Goal: Task Accomplishment & Management: Complete application form

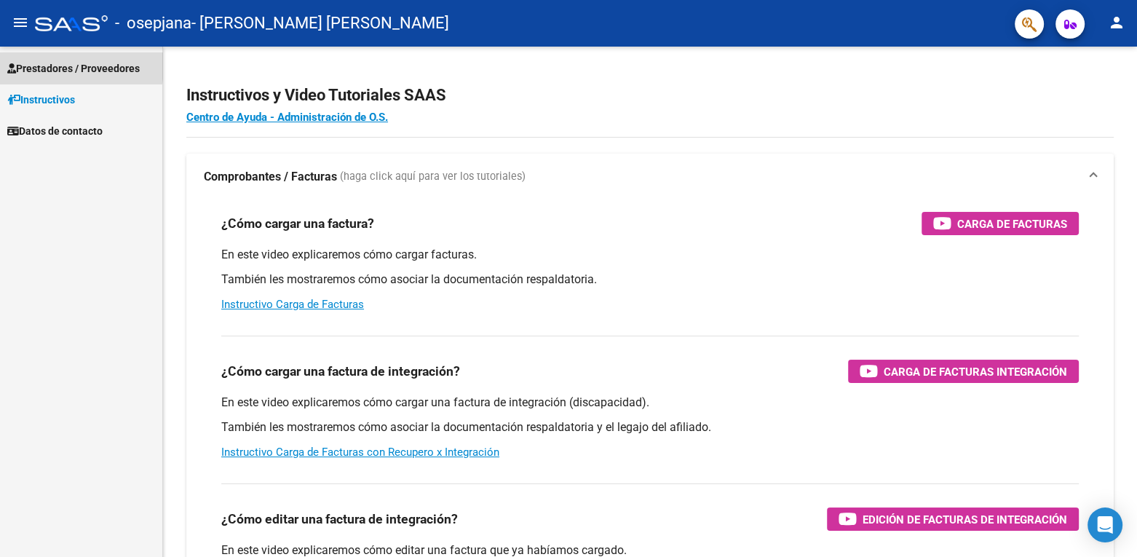
click at [41, 65] on span "Prestadores / Proveedores" at bounding box center [73, 68] width 132 height 16
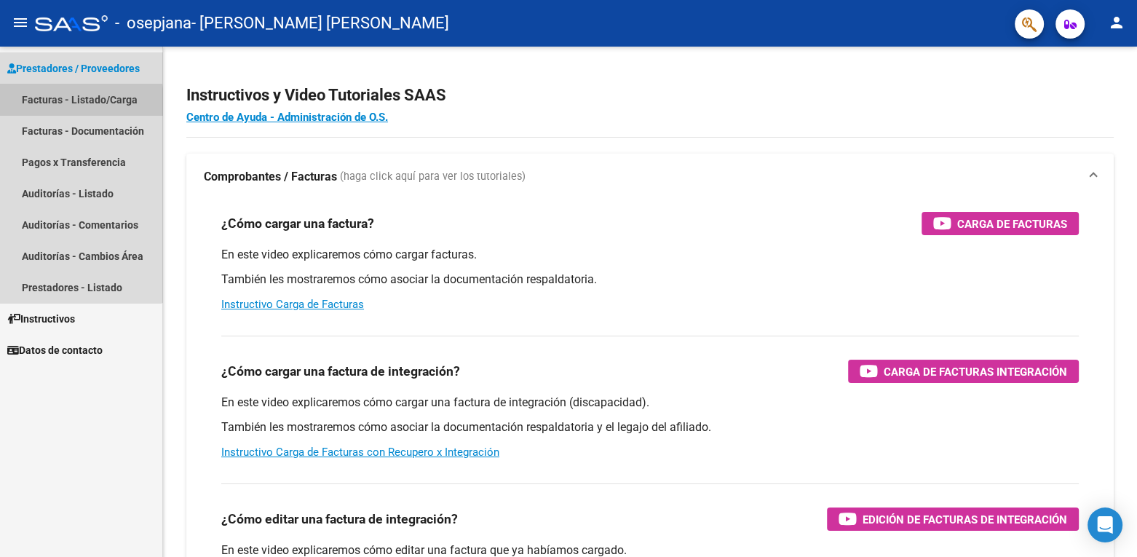
click at [52, 106] on link "Facturas - Listado/Carga" at bounding box center [81, 99] width 162 height 31
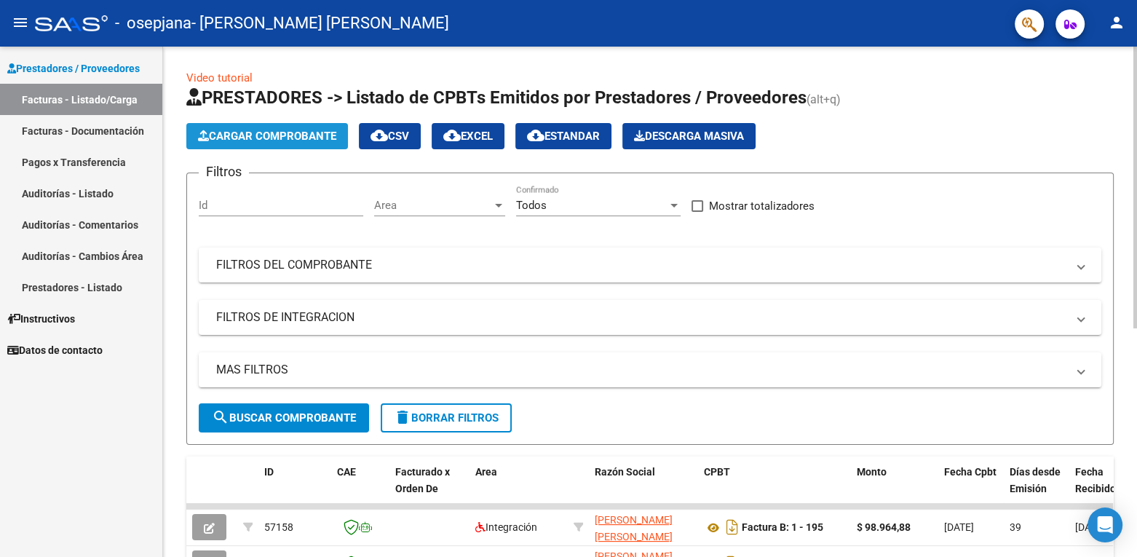
click at [245, 132] on span "Cargar Comprobante" at bounding box center [267, 136] width 138 height 13
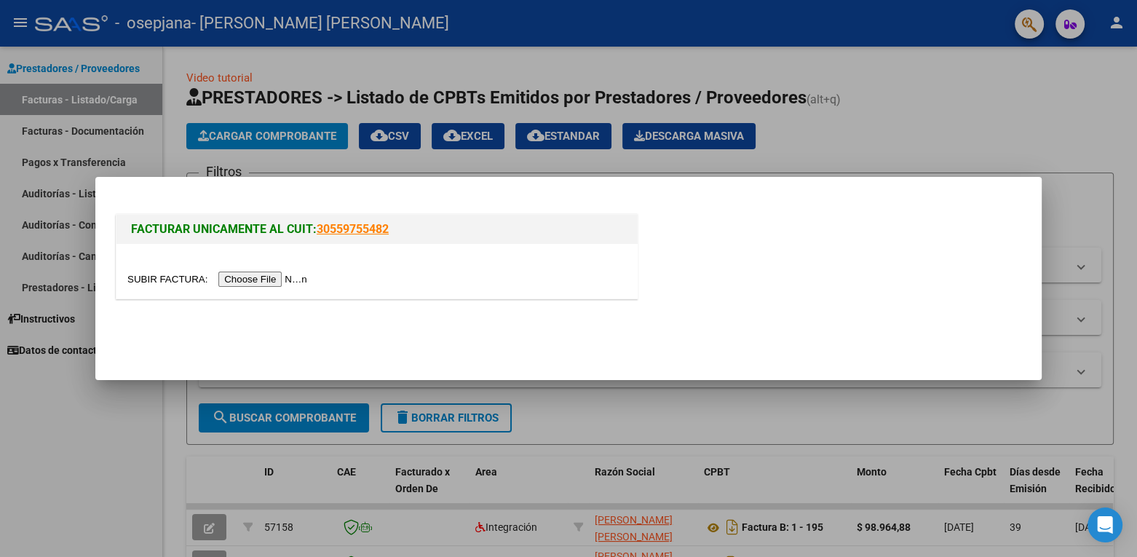
click at [251, 282] on input "file" at bounding box center [219, 278] width 184 height 15
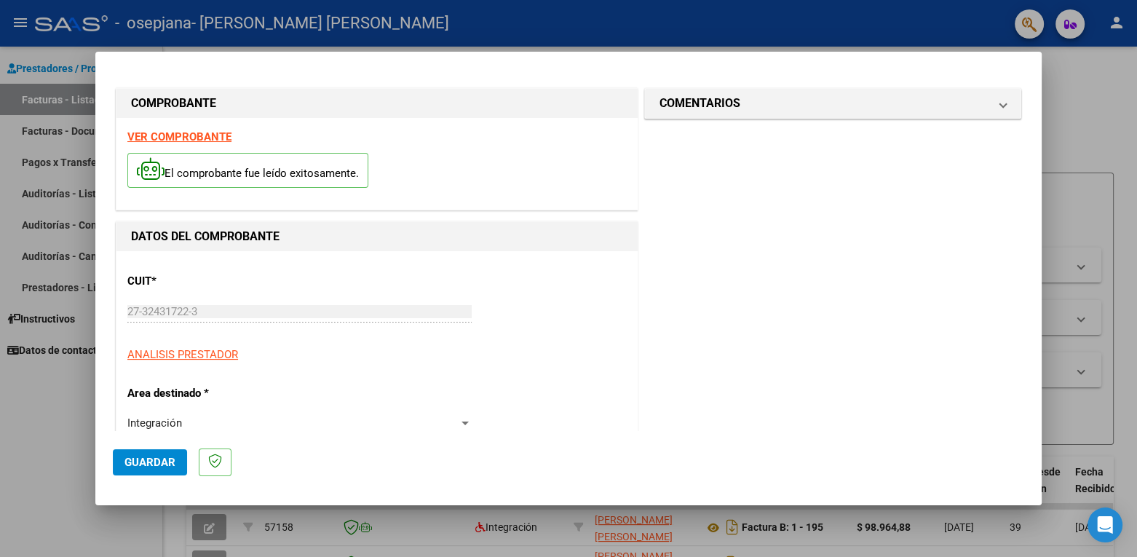
scroll to position [316, 0]
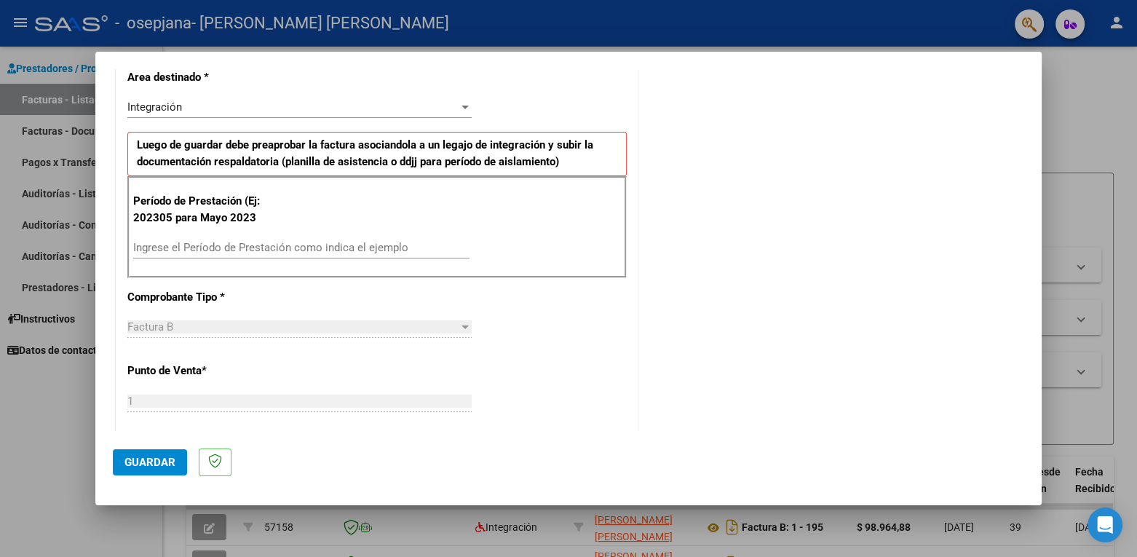
click at [295, 238] on div "Ingrese el Período de Prestación como indica el ejemplo" at bounding box center [301, 247] width 336 height 22
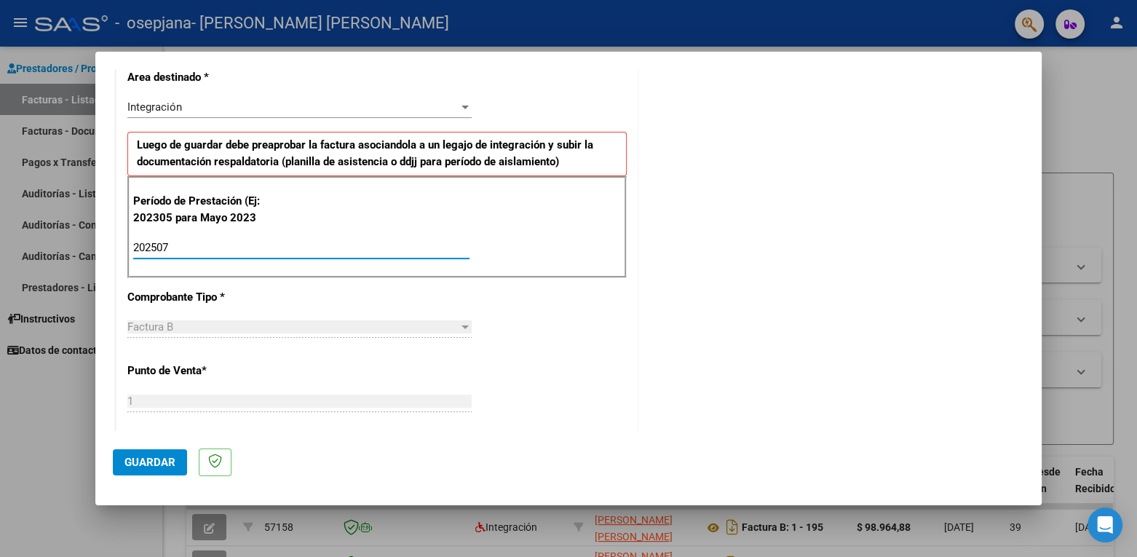
type input "202507"
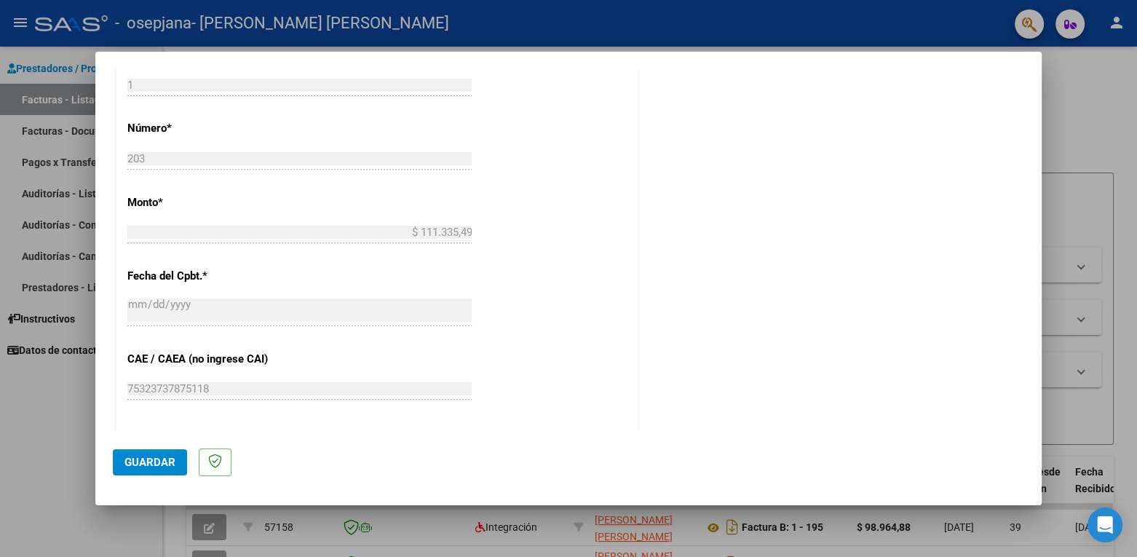
scroll to position [888, 0]
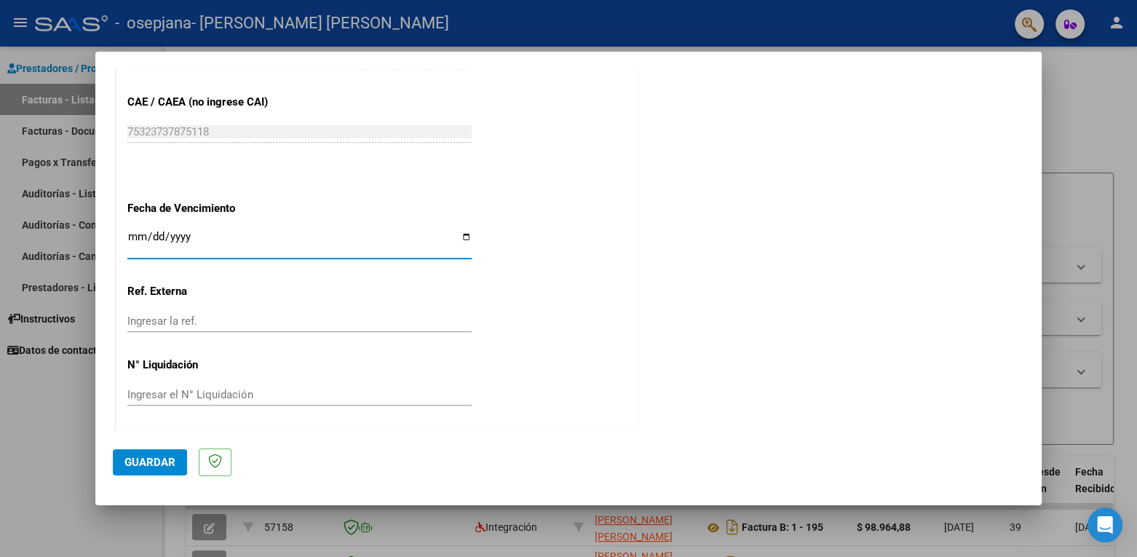
click at [164, 231] on input "Ingresar la fecha" at bounding box center [299, 242] width 344 height 23
click at [135, 233] on input "Ingresar la fecha" at bounding box center [299, 242] width 344 height 23
type input "[DATE]"
click at [162, 464] on span "Guardar" at bounding box center [149, 462] width 51 height 13
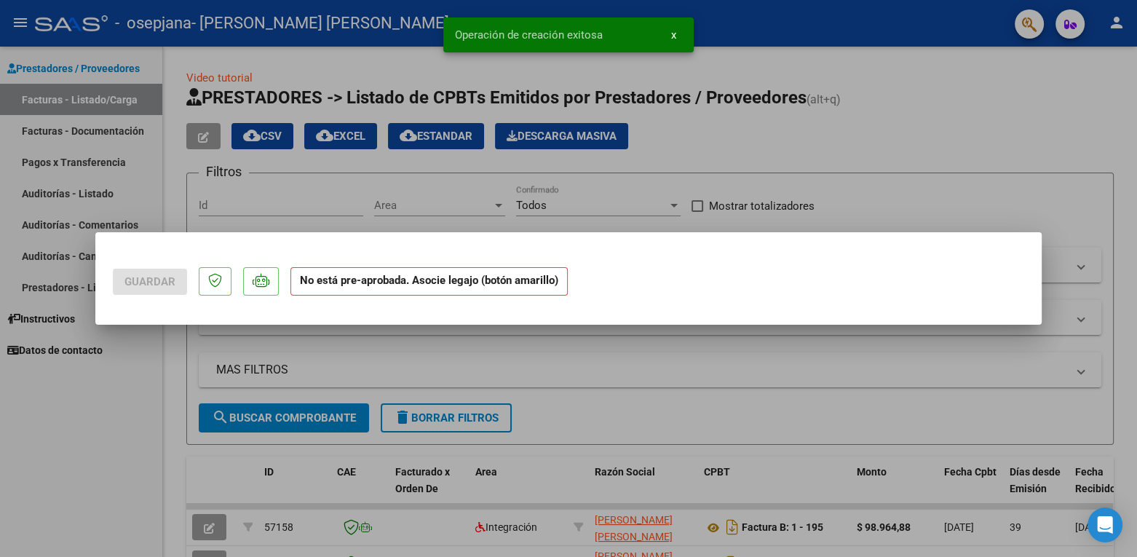
scroll to position [0, 0]
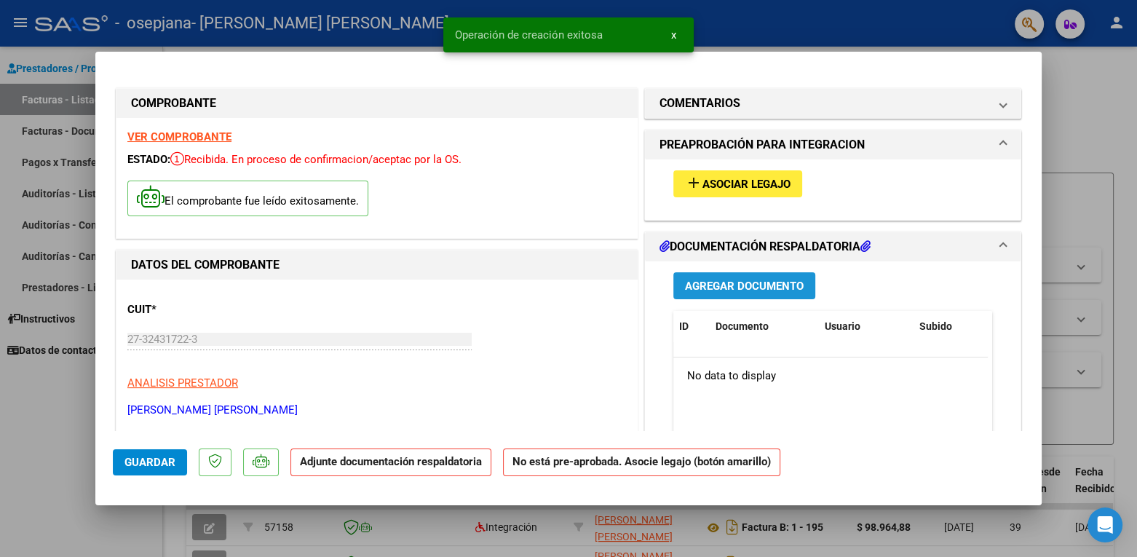
click at [702, 282] on span "Agregar Documento" at bounding box center [744, 285] width 119 height 13
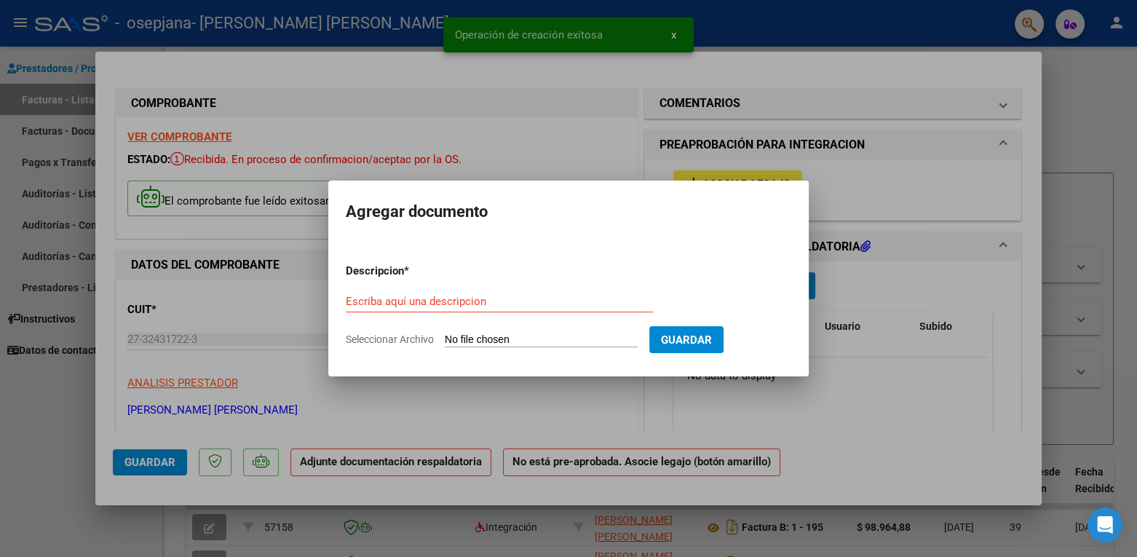
click at [456, 331] on form "Descripcion * Escriba aquí una descripcion Seleccionar Archivo Guardar" at bounding box center [568, 305] width 445 height 106
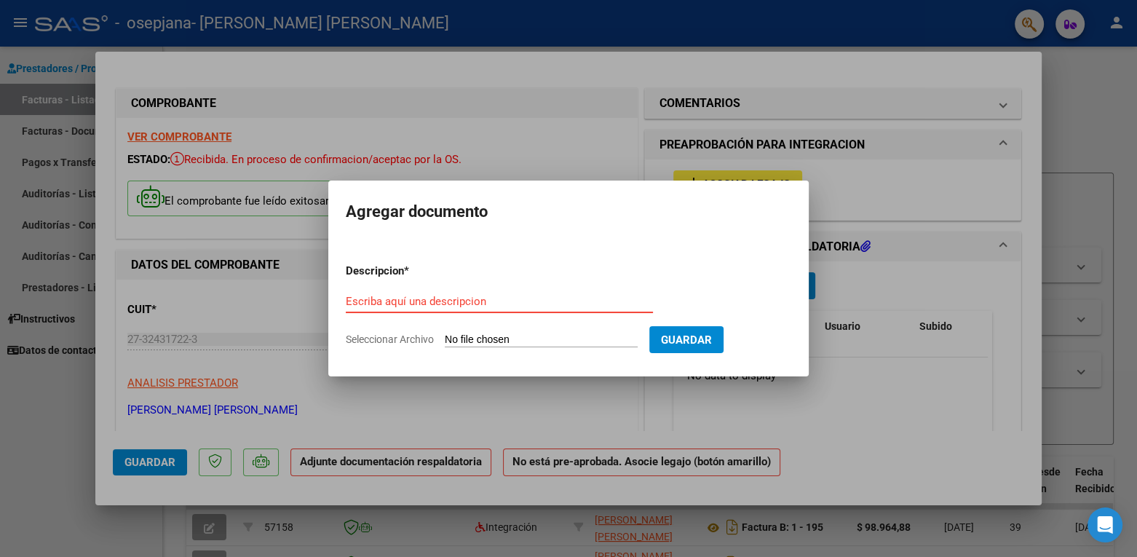
click at [418, 301] on input "Escriba aquí una descripcion" at bounding box center [499, 301] width 307 height 13
type input "PLANILLA FIRMAS"
click at [426, 338] on span "Seleccionar Archivo" at bounding box center [390, 339] width 88 height 12
click at [445, 338] on input "Seleccionar Archivo" at bounding box center [541, 340] width 193 height 14
type input "C:\fakepath\santino julio 2025.pdf"
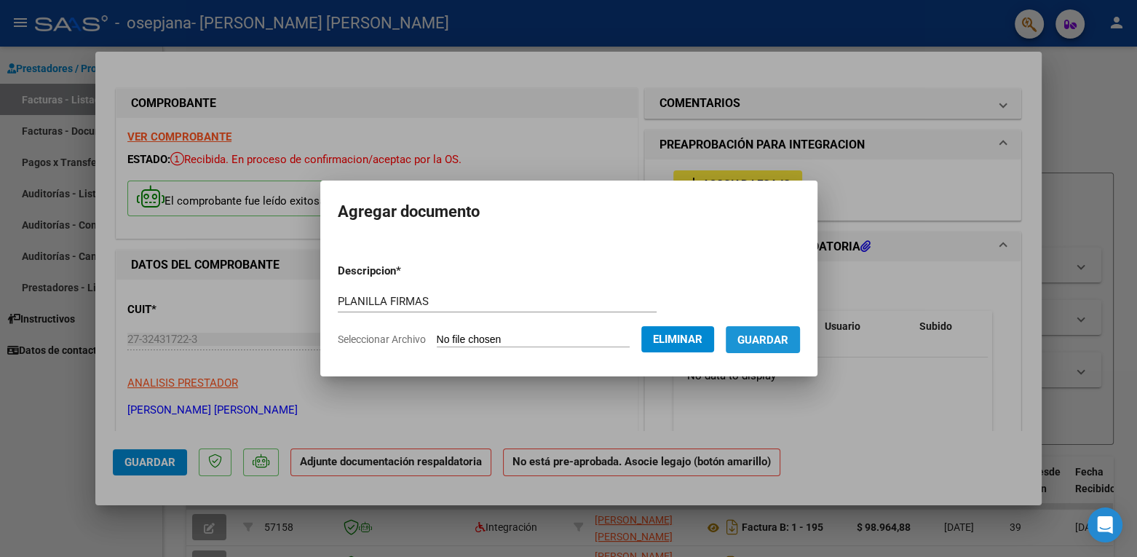
click at [788, 341] on span "Guardar" at bounding box center [762, 339] width 51 height 13
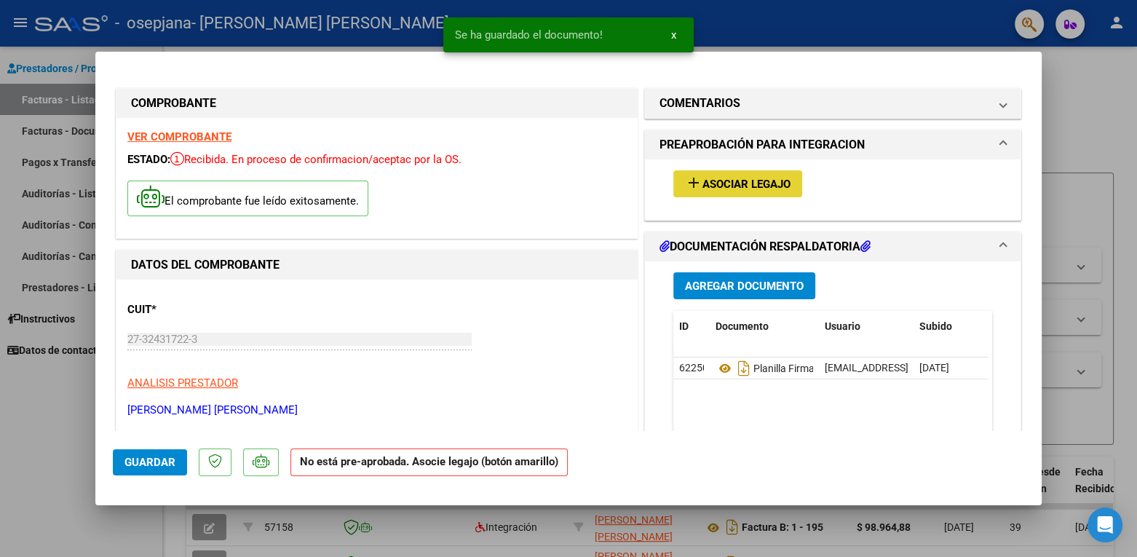
click at [736, 184] on span "Asociar Legajo" at bounding box center [746, 184] width 88 height 13
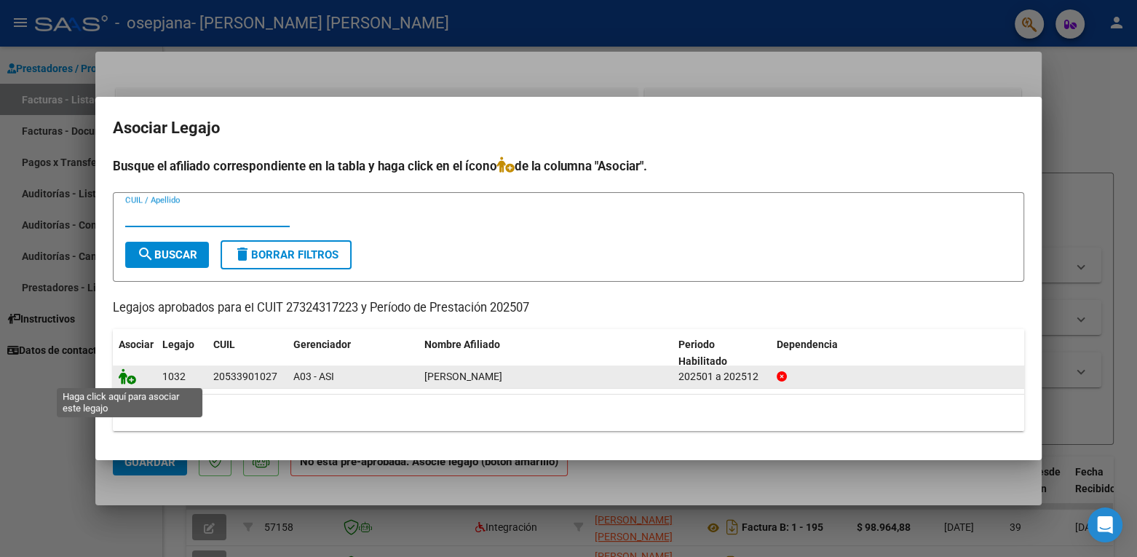
click at [127, 379] on icon at bounding box center [127, 376] width 17 height 16
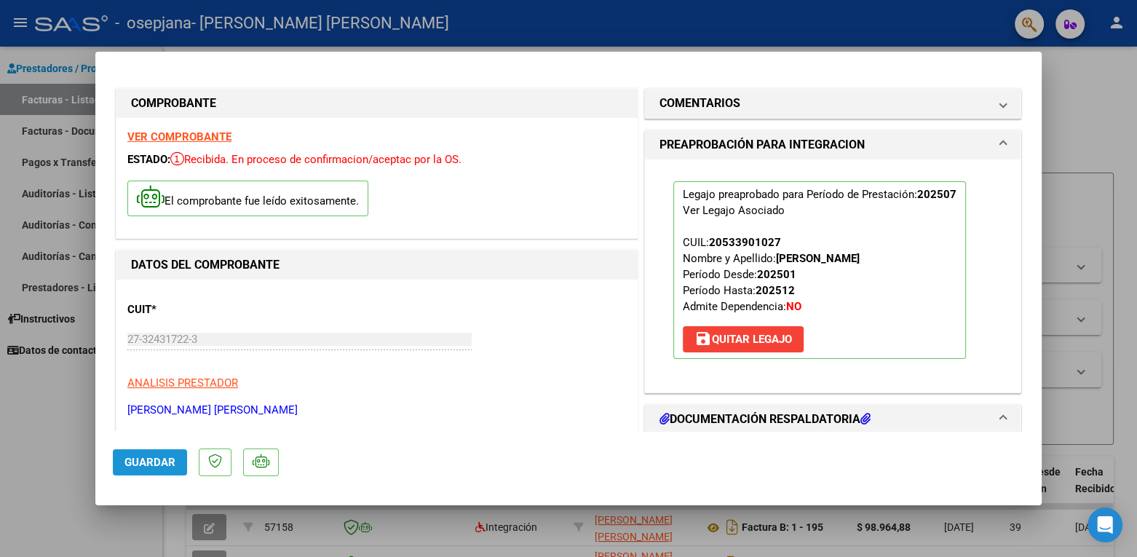
click at [143, 459] on span "Guardar" at bounding box center [149, 462] width 51 height 13
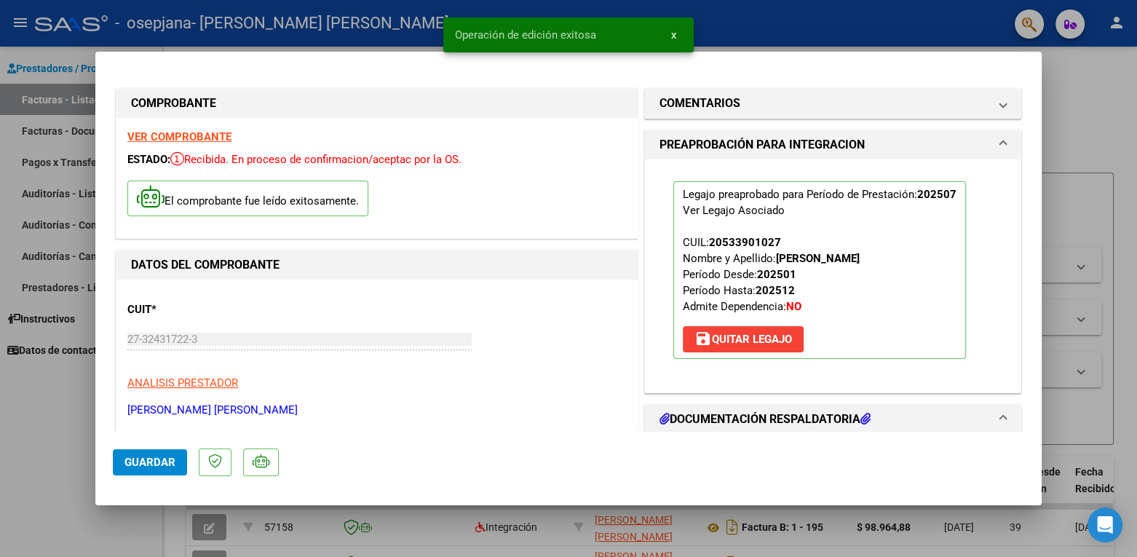
click at [1132, 127] on div at bounding box center [568, 278] width 1137 height 557
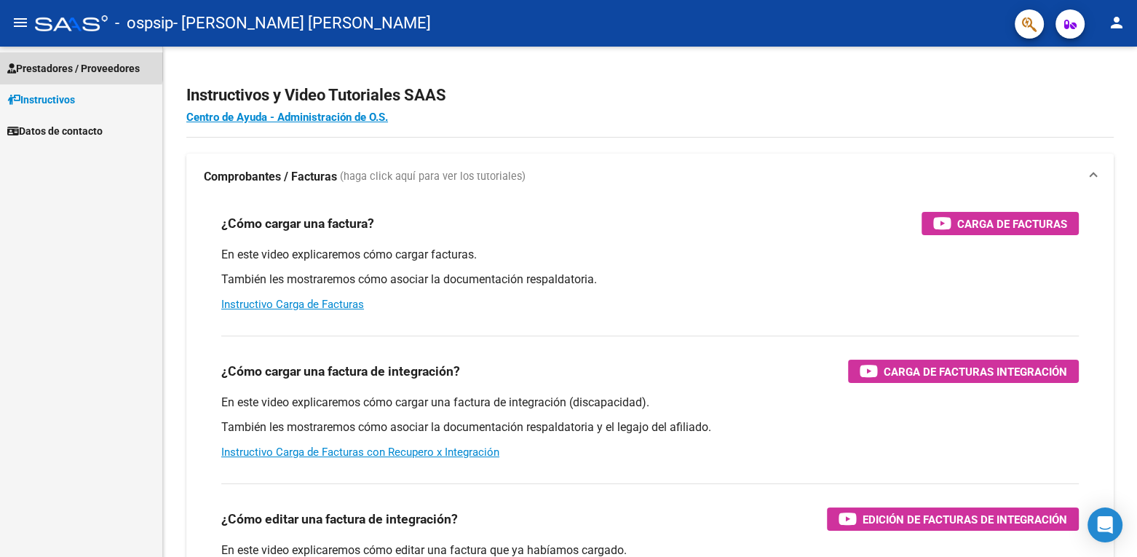
click at [65, 60] on span "Prestadores / Proveedores" at bounding box center [73, 68] width 132 height 16
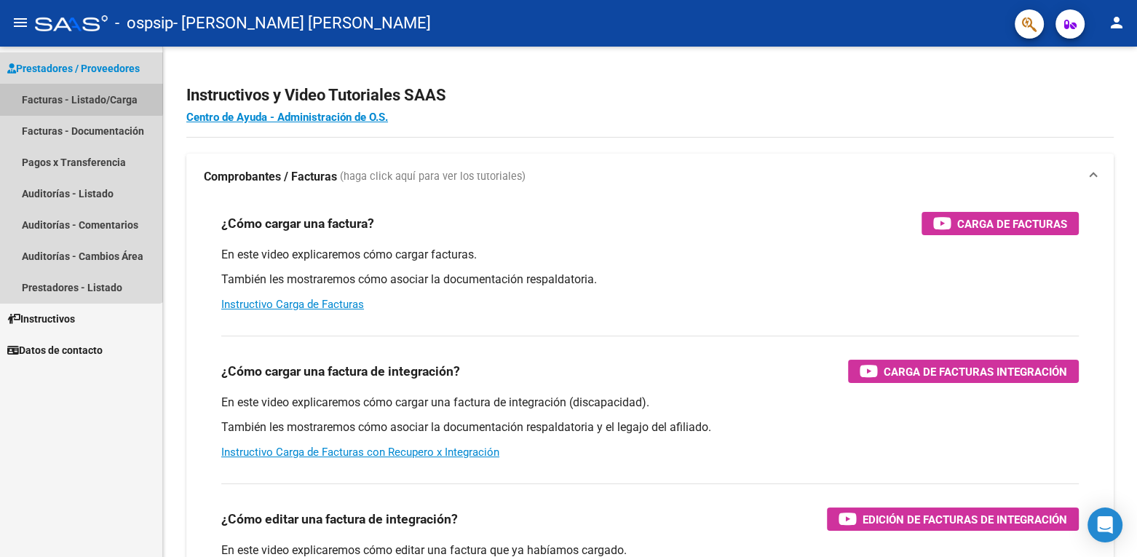
click at [74, 94] on link "Facturas - Listado/Carga" at bounding box center [81, 99] width 162 height 31
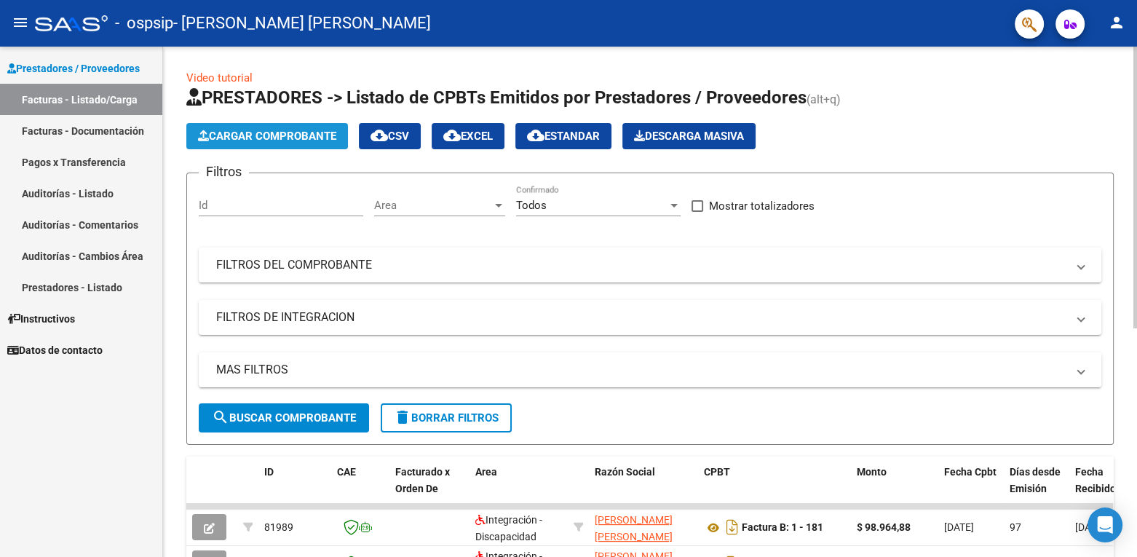
click at [271, 138] on span "Cargar Comprobante" at bounding box center [267, 136] width 138 height 13
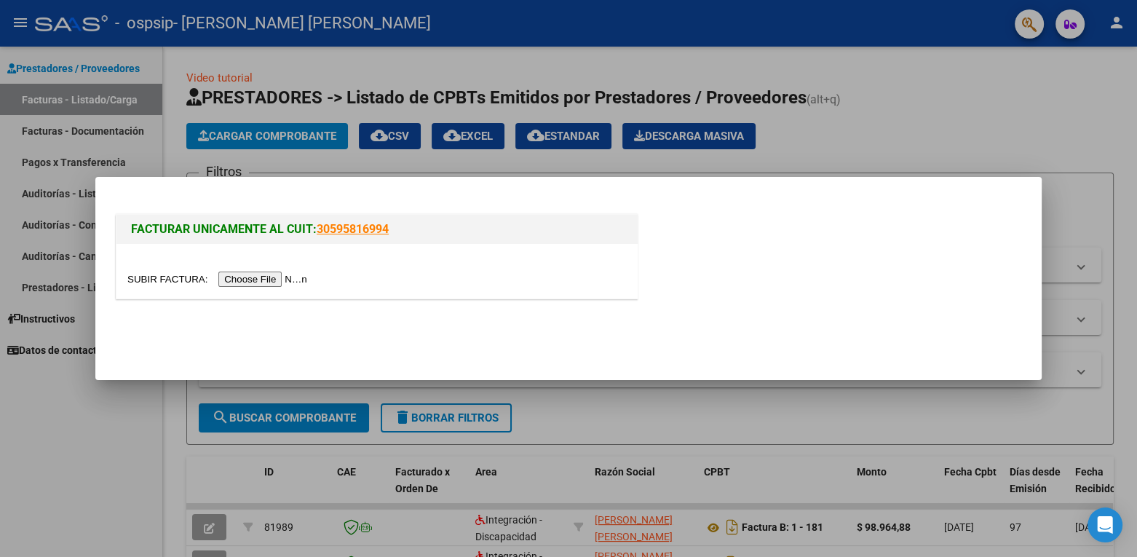
click at [271, 276] on input "file" at bounding box center [219, 278] width 184 height 15
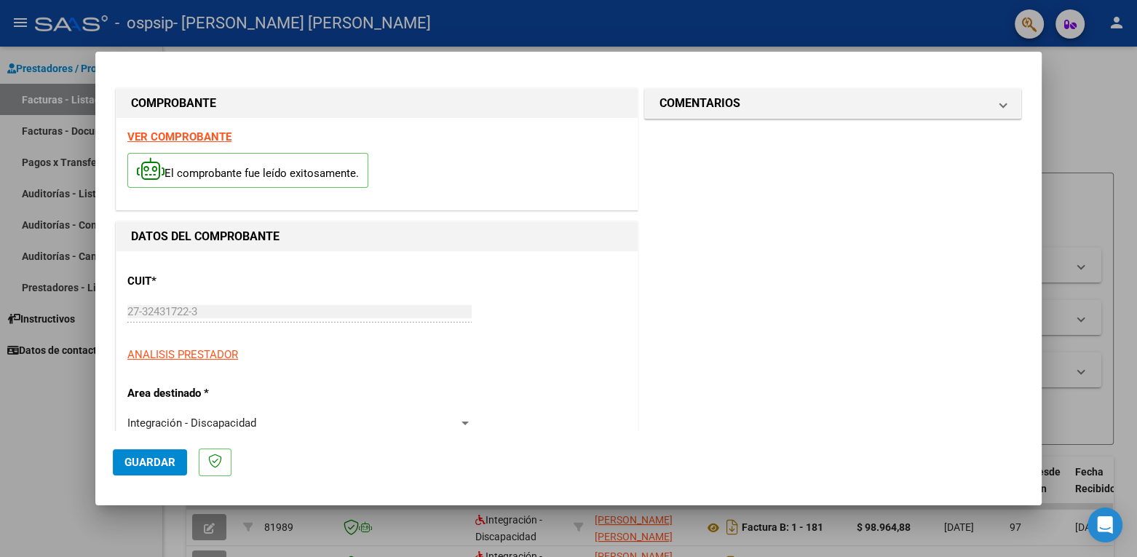
scroll to position [316, 0]
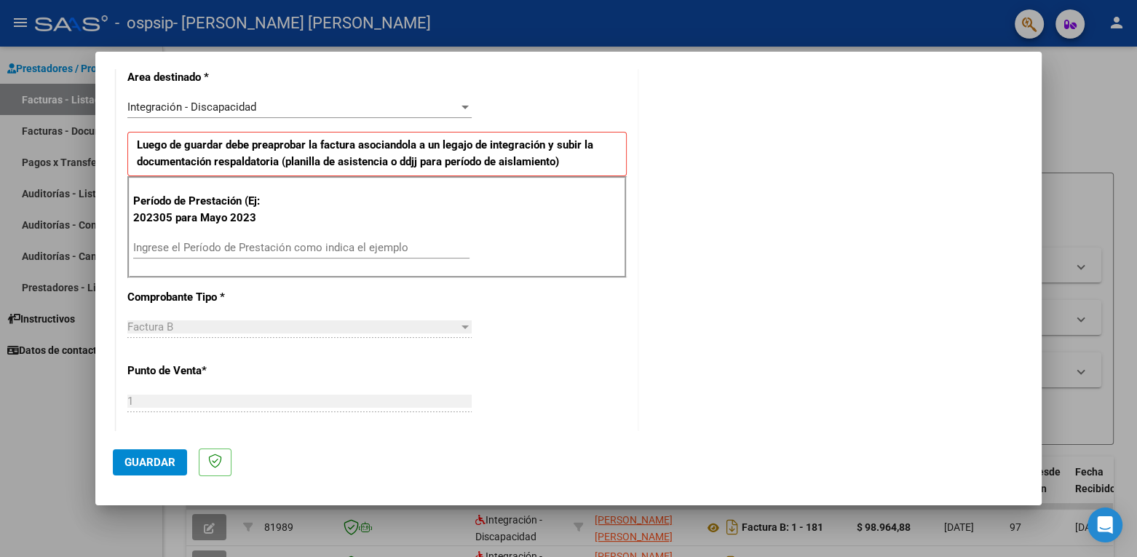
click at [407, 325] on div "Factura B" at bounding box center [292, 326] width 331 height 13
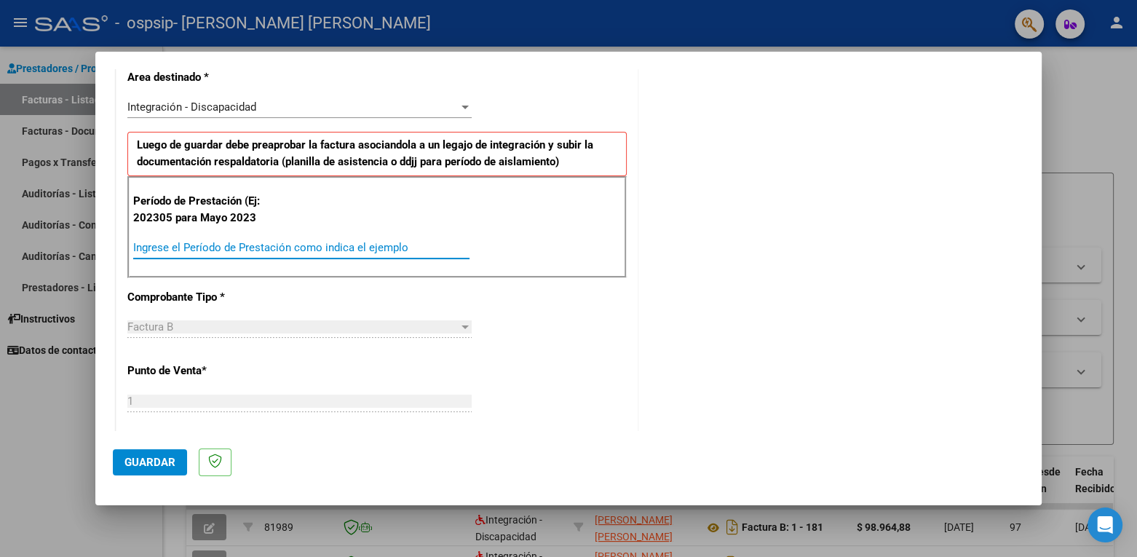
click at [386, 242] on input "Ingrese el Período de Prestación como indica el ejemplo" at bounding box center [301, 247] width 336 height 13
type input "202505"
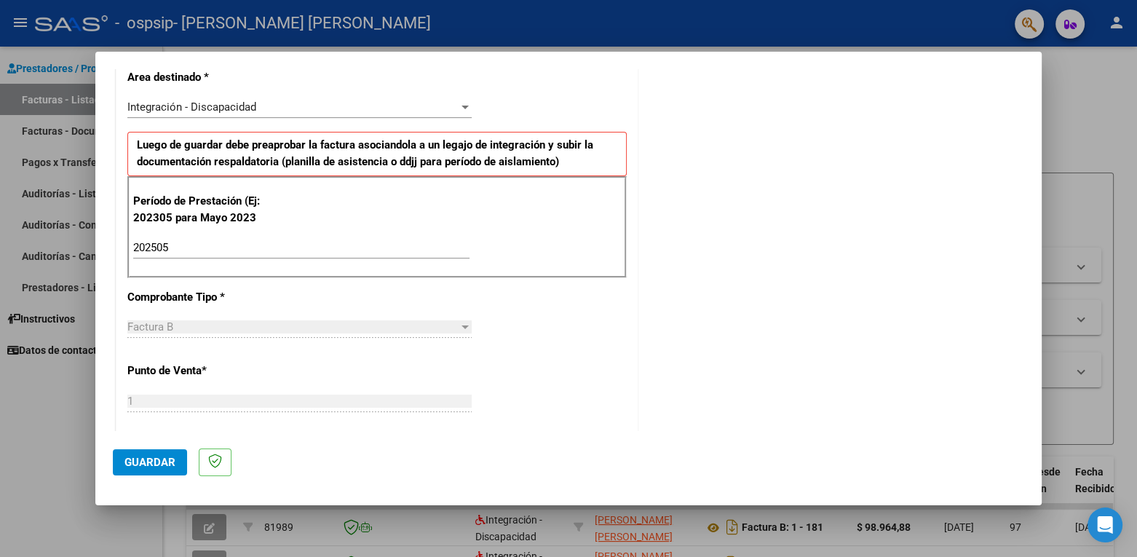
click at [1037, 458] on mat-dialog-container "COMPROBANTE VER COMPROBANTE El comprobante fue leído exitosamente. DATOS DEL CO…" at bounding box center [568, 279] width 946 height 454
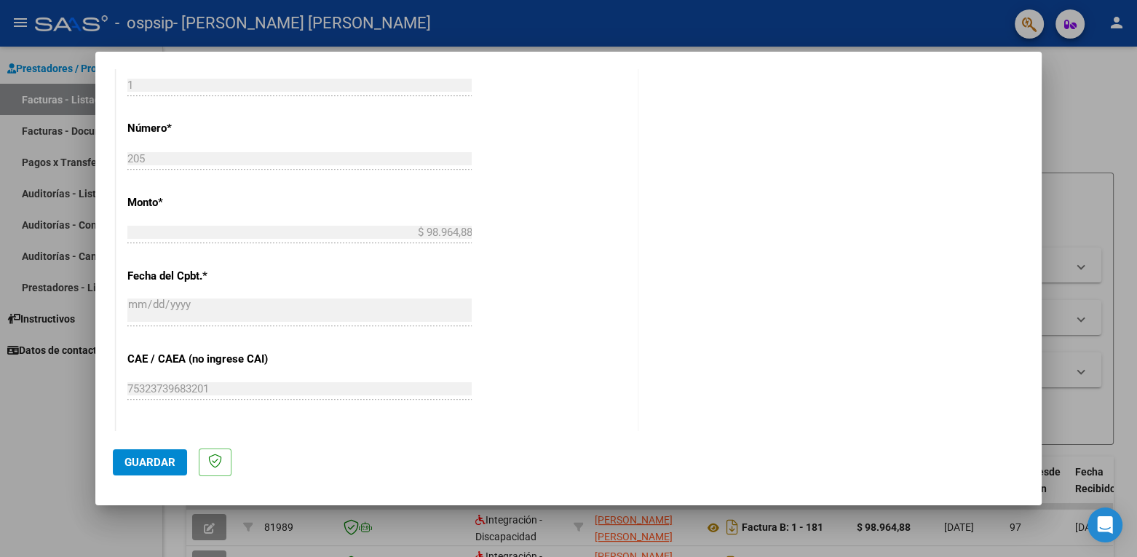
scroll to position [888, 0]
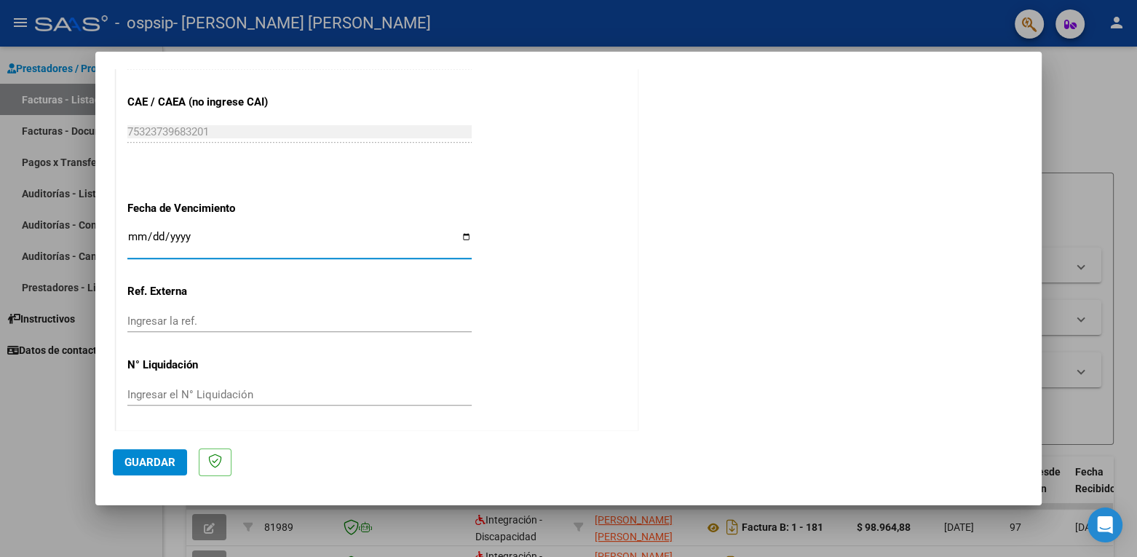
click at [131, 231] on input "Ingresar la fecha" at bounding box center [299, 242] width 344 height 23
type input "[DATE]"
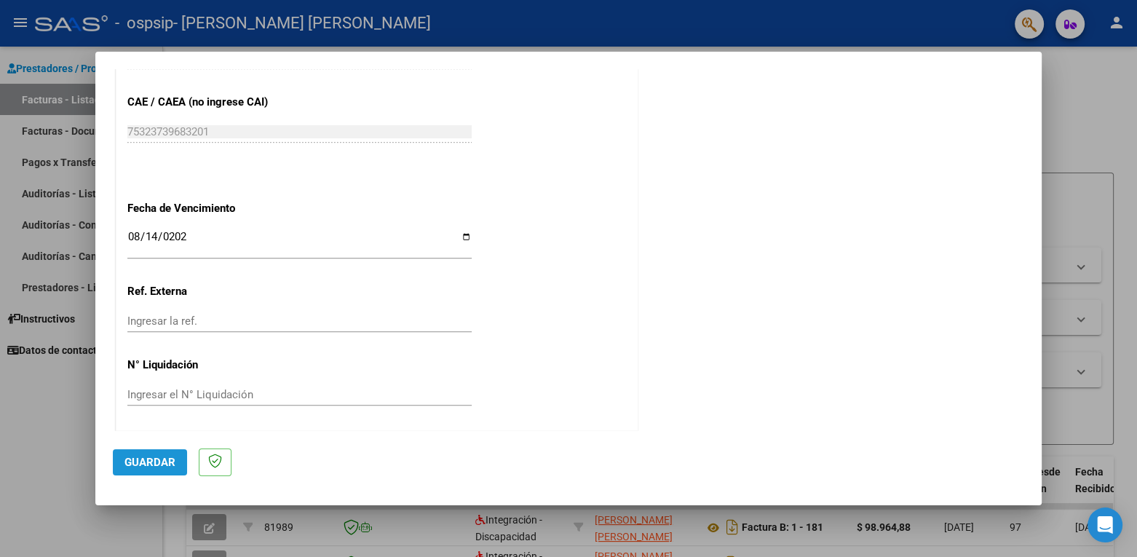
click at [158, 461] on span "Guardar" at bounding box center [149, 462] width 51 height 13
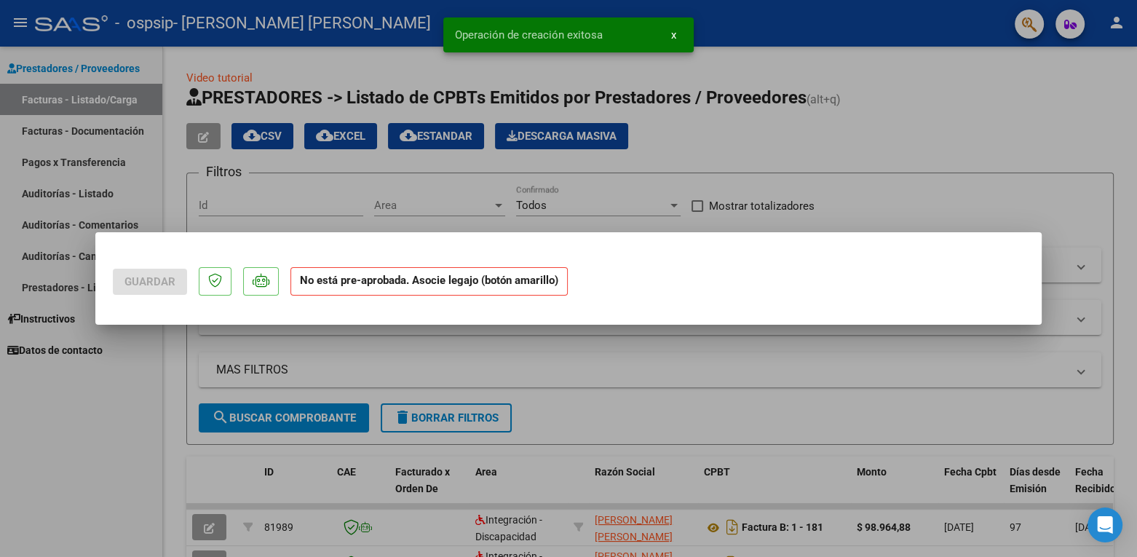
scroll to position [0, 0]
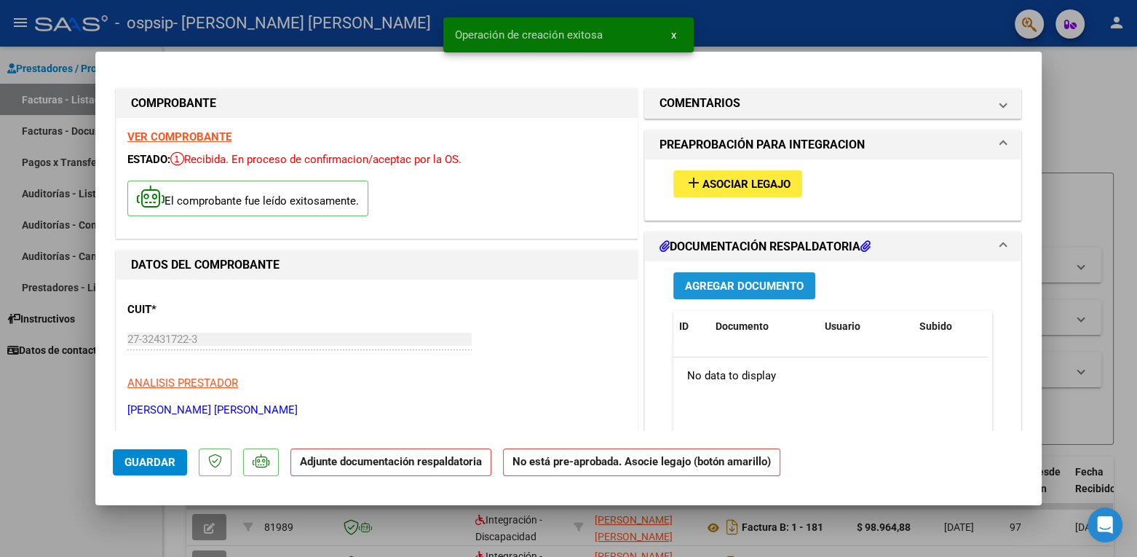
click at [742, 290] on span "Agregar Documento" at bounding box center [744, 285] width 119 height 13
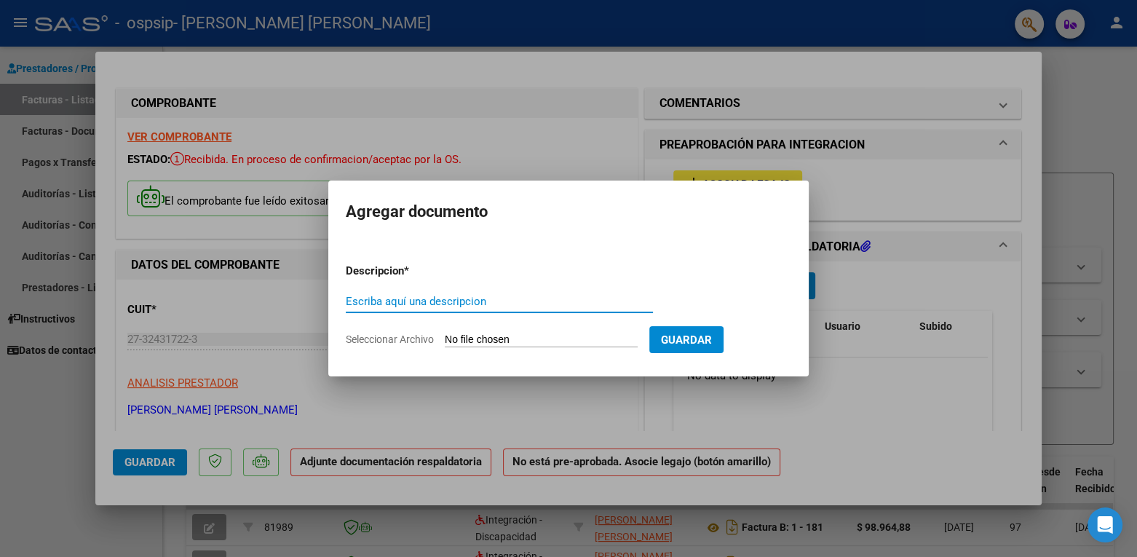
click at [477, 304] on input "Escriba aquí una descripcion" at bounding box center [499, 301] width 307 height 13
type input "planilla firmas"
click at [366, 338] on span "Seleccionar Archivo" at bounding box center [390, 339] width 88 height 12
click at [445, 338] on input "Seleccionar Archivo" at bounding box center [541, 340] width 193 height 14
type input "C:\fakepath\[PERSON_NAME][DATE].pdf"
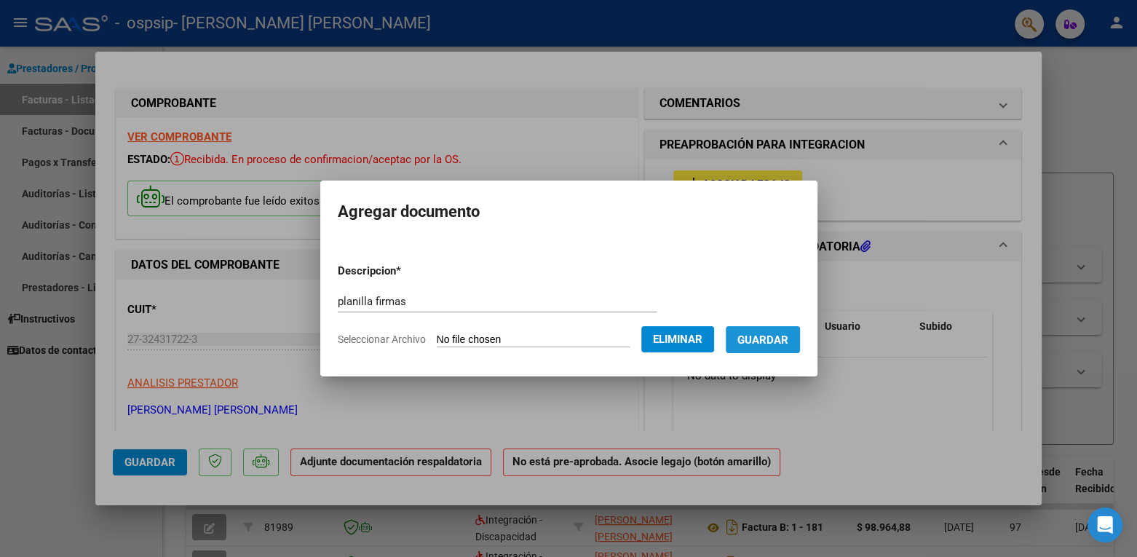
click at [781, 347] on button "Guardar" at bounding box center [762, 339] width 74 height 27
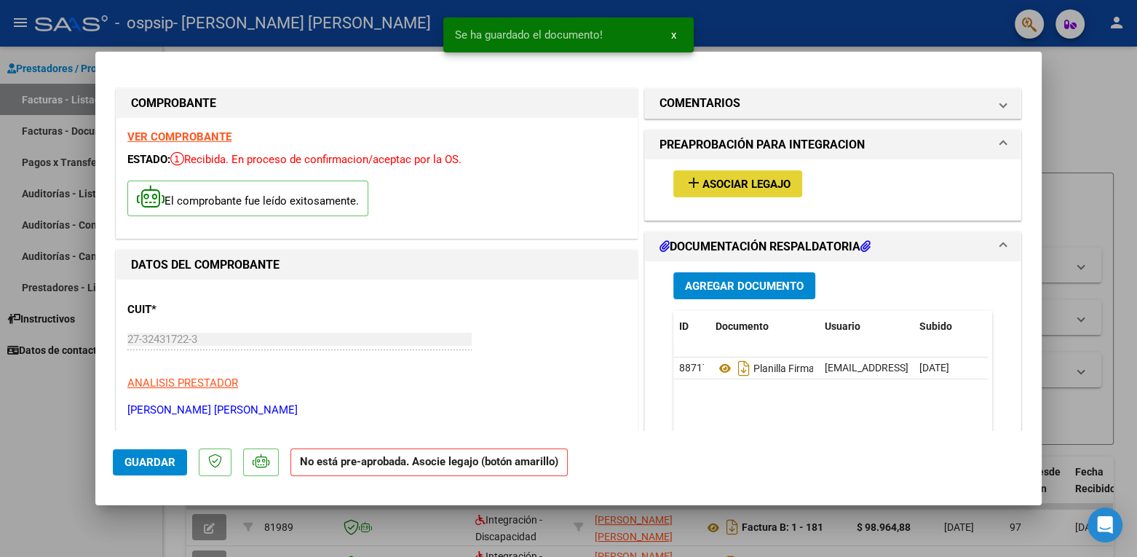
click at [724, 179] on span "Asociar Legajo" at bounding box center [746, 184] width 88 height 13
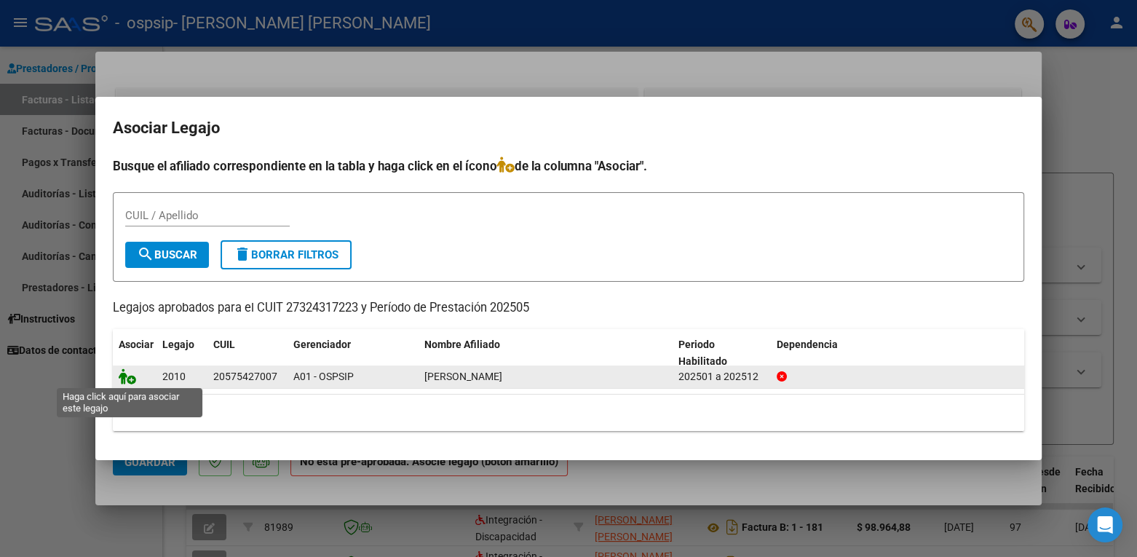
click at [132, 382] on icon at bounding box center [127, 376] width 17 height 16
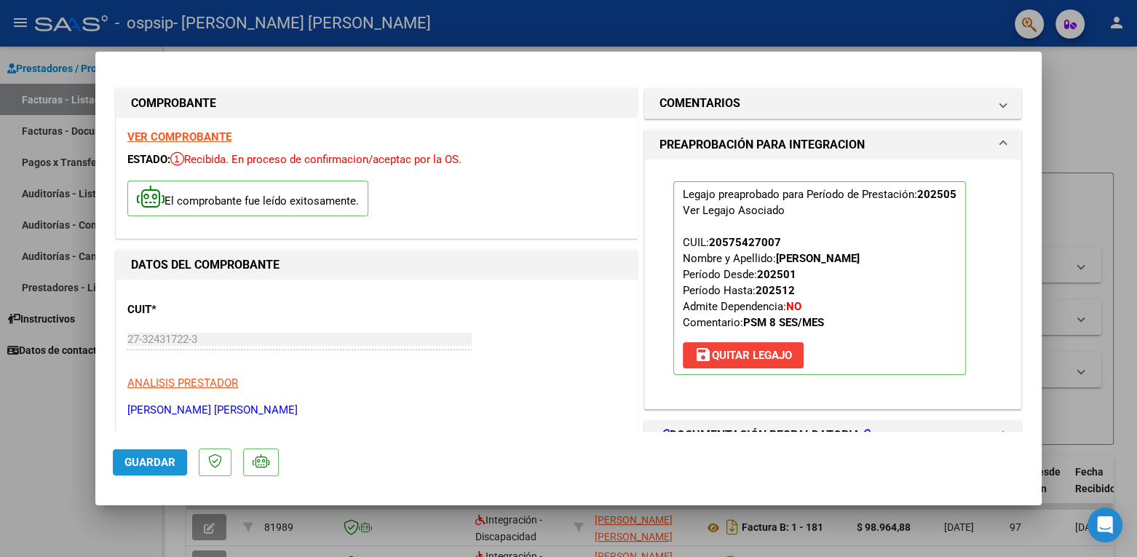
click at [154, 458] on span "Guardar" at bounding box center [149, 462] width 51 height 13
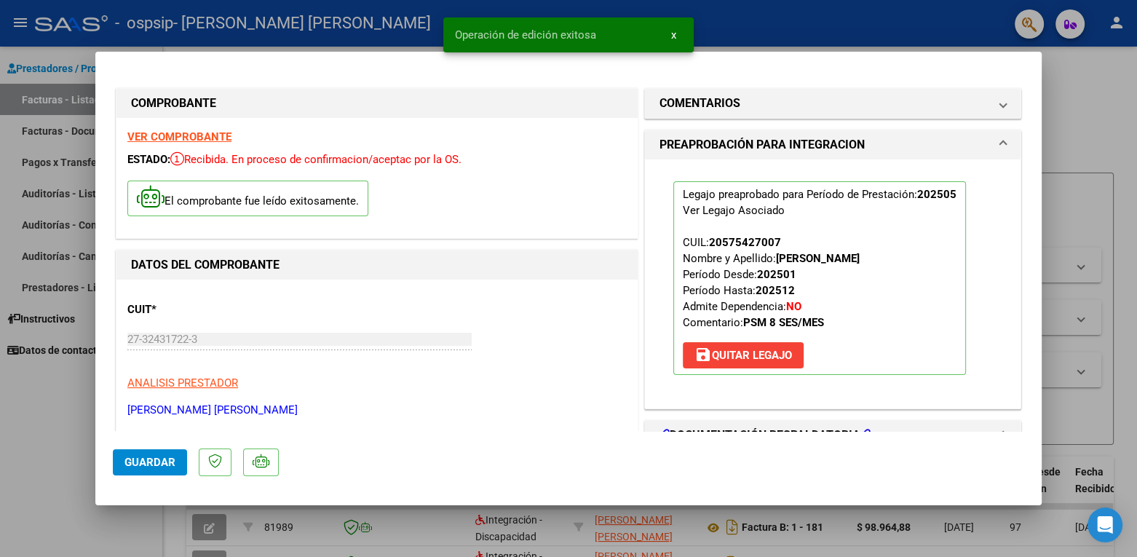
click at [1109, 90] on div at bounding box center [568, 278] width 1137 height 557
type input "$ 0,00"
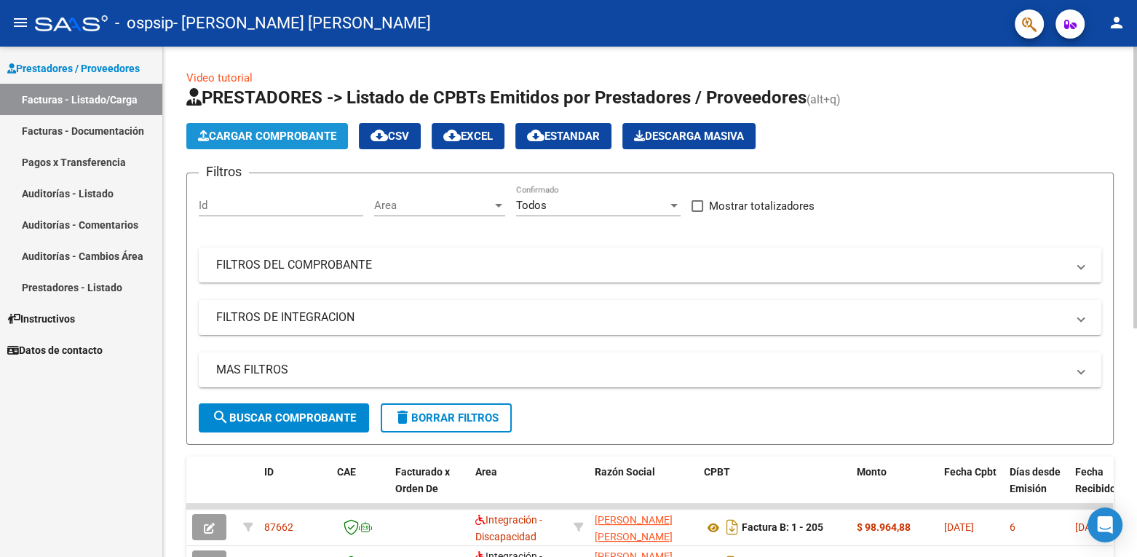
click at [290, 145] on button "Cargar Comprobante" at bounding box center [267, 136] width 162 height 26
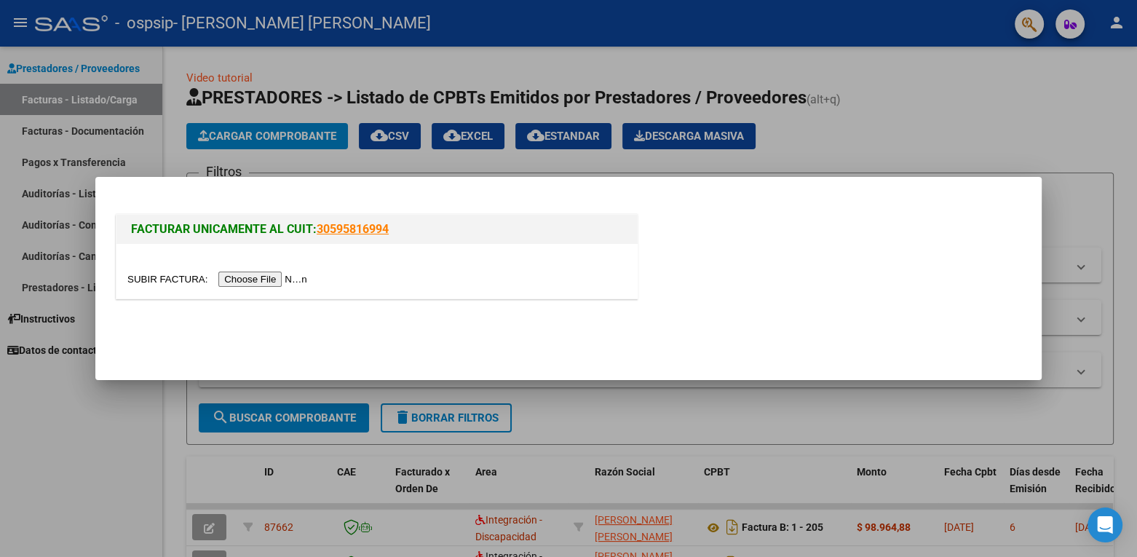
click at [261, 277] on input "file" at bounding box center [219, 278] width 184 height 15
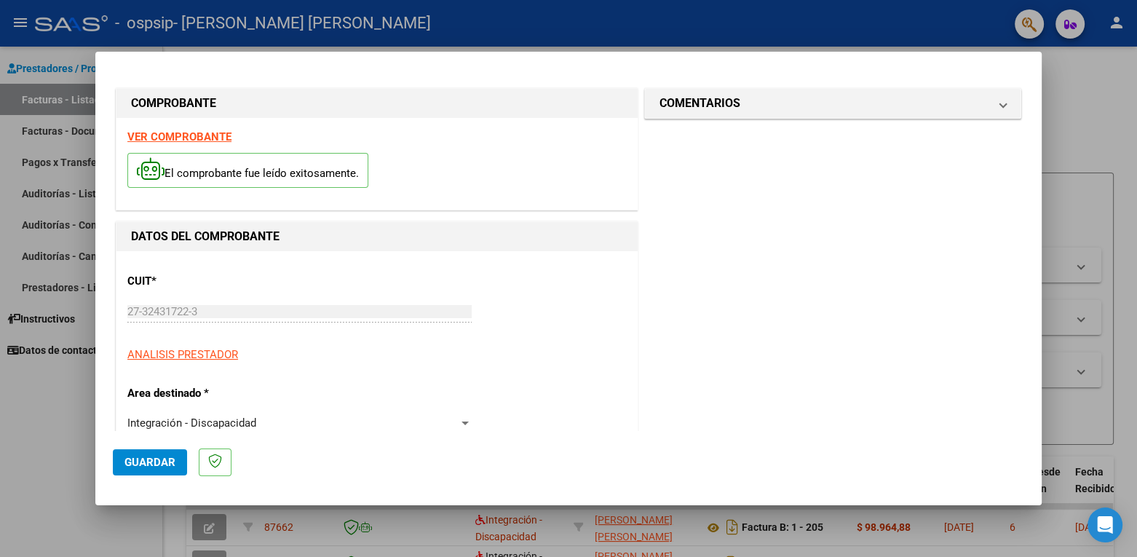
scroll to position [316, 0]
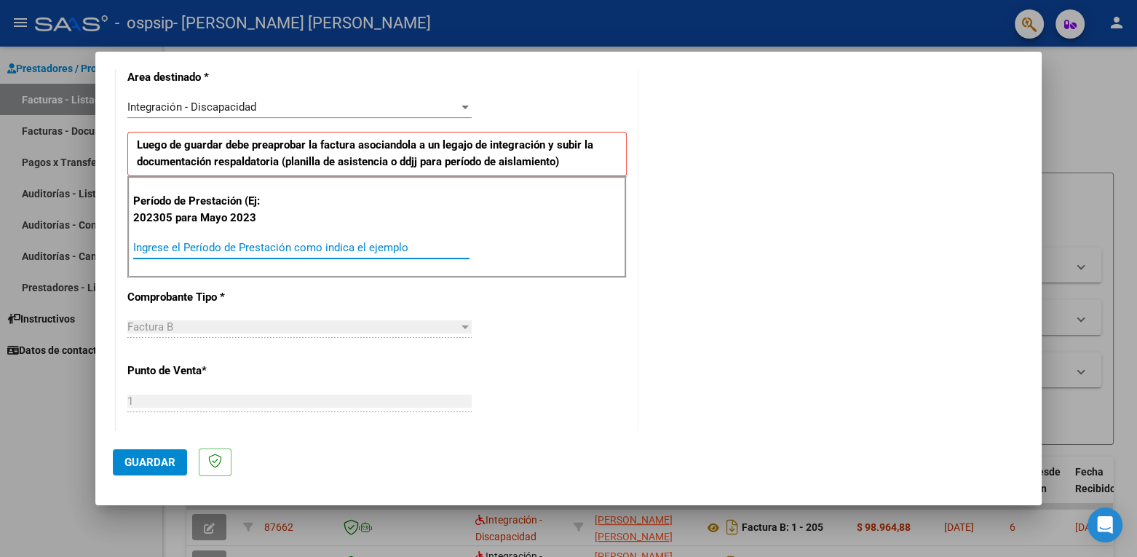
click at [381, 252] on input "Ingrese el Período de Prestación como indica el ejemplo" at bounding box center [301, 247] width 336 height 13
type input "202506"
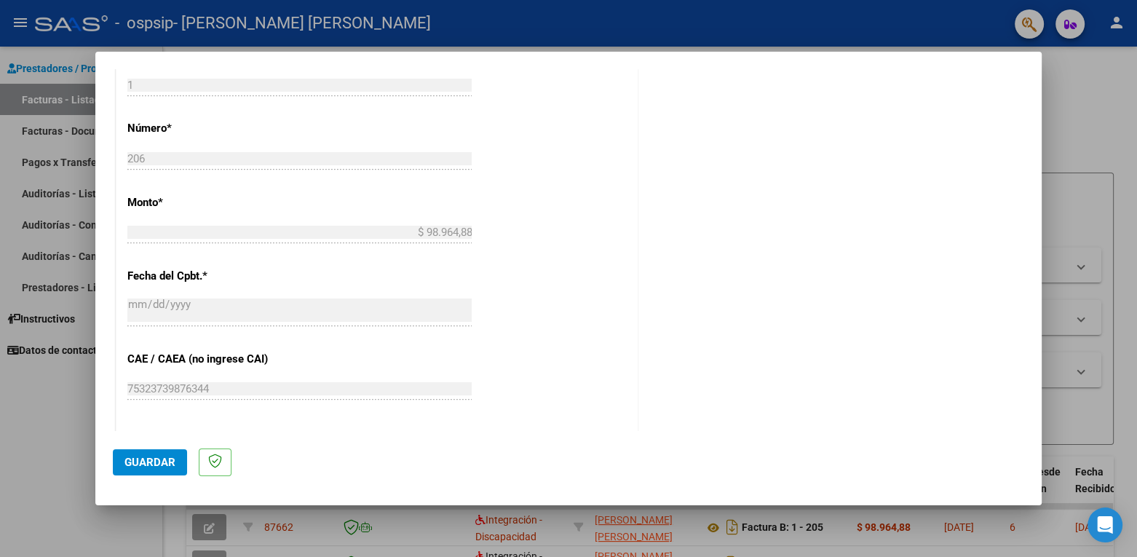
scroll to position [888, 0]
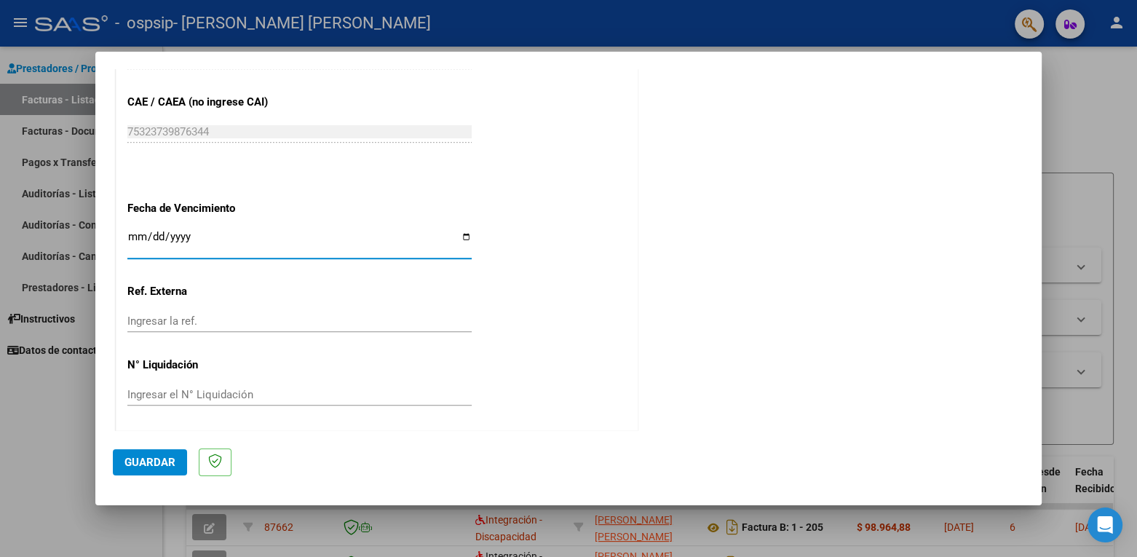
click at [141, 232] on input "Ingresar la fecha" at bounding box center [299, 242] width 344 height 23
type input "[DATE]"
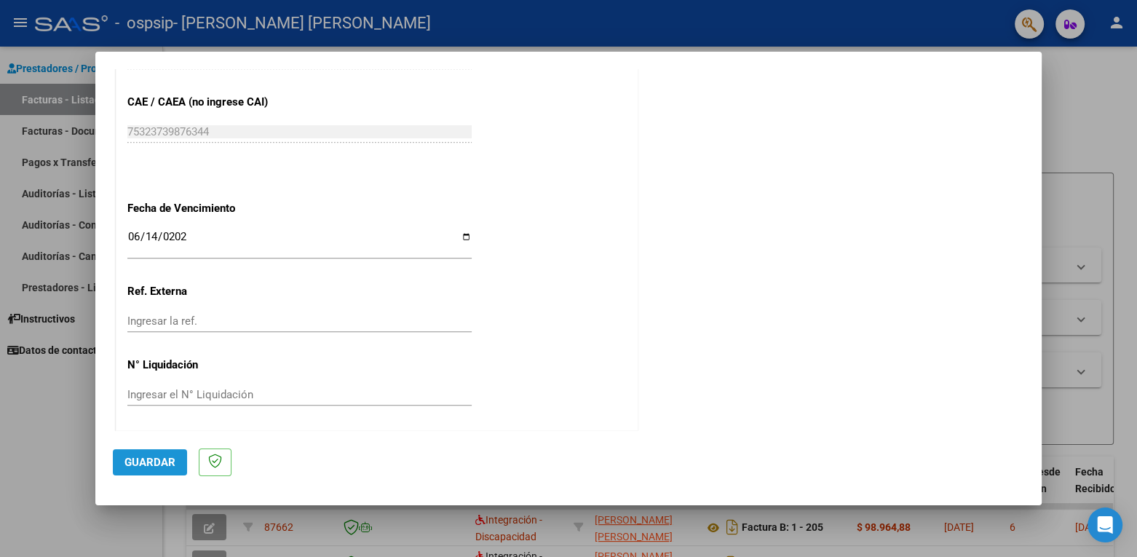
click at [158, 456] on span "Guardar" at bounding box center [149, 462] width 51 height 13
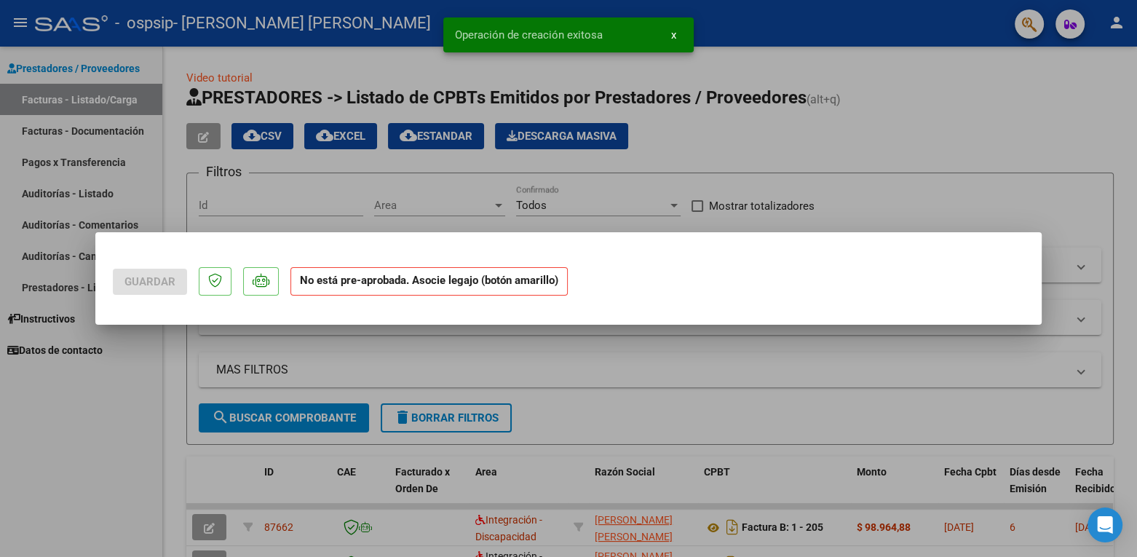
scroll to position [0, 0]
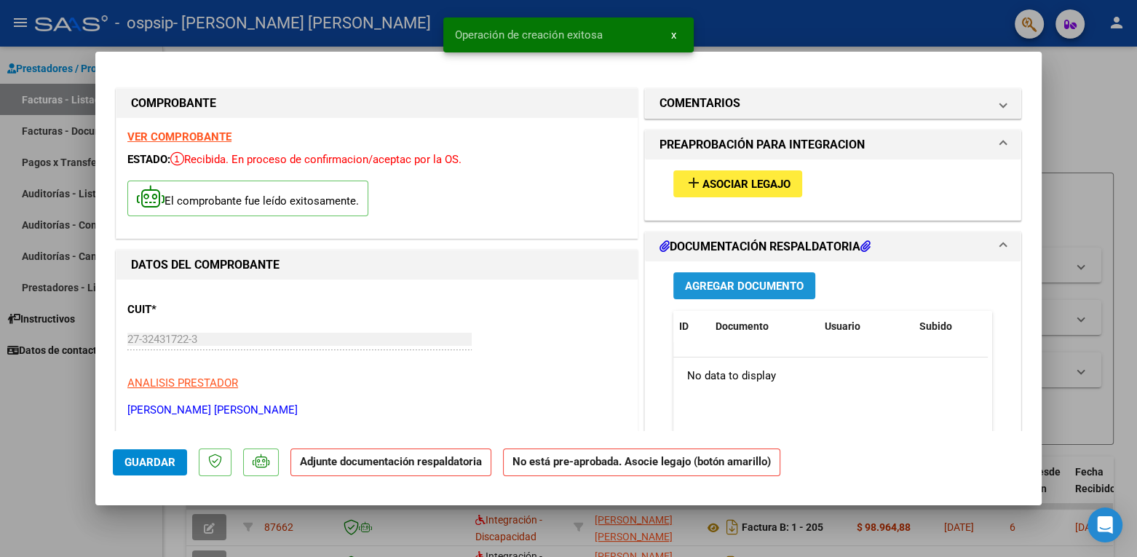
click at [770, 280] on span "Agregar Documento" at bounding box center [744, 285] width 119 height 13
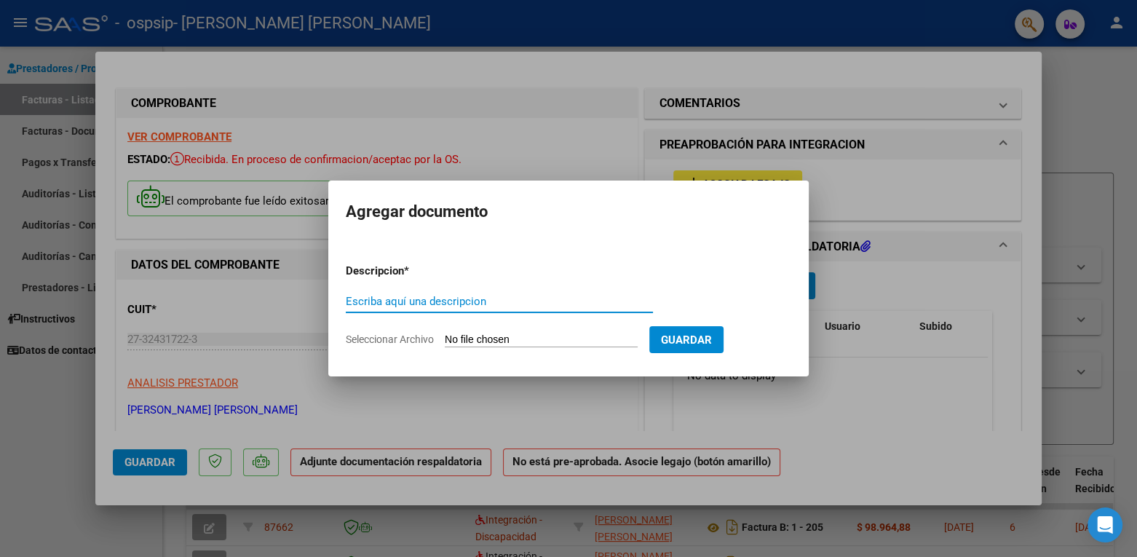
click at [395, 306] on input "Escriba aquí una descripcion" at bounding box center [499, 301] width 307 height 13
type input "PLANILLA"
click at [394, 338] on span "Seleccionar Archivo" at bounding box center [390, 339] width 88 height 12
click at [445, 338] on input "Seleccionar Archivo" at bounding box center [541, 340] width 193 height 14
type input "C:\fakepath\[PERSON_NAME][DATE].pdf"
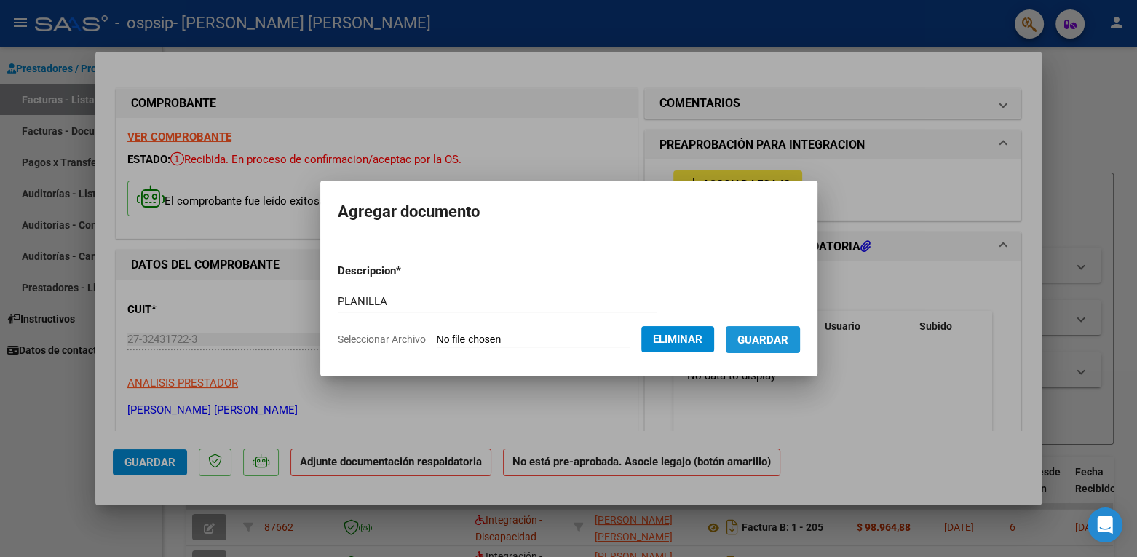
click at [797, 347] on button "Guardar" at bounding box center [762, 339] width 74 height 27
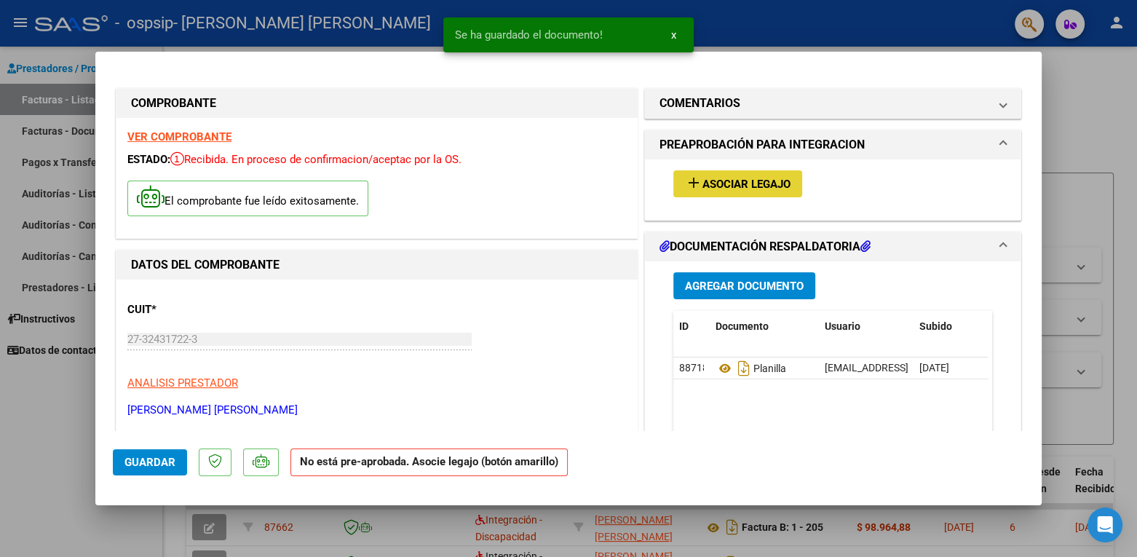
click at [728, 190] on button "add Asociar Legajo" at bounding box center [737, 183] width 129 height 27
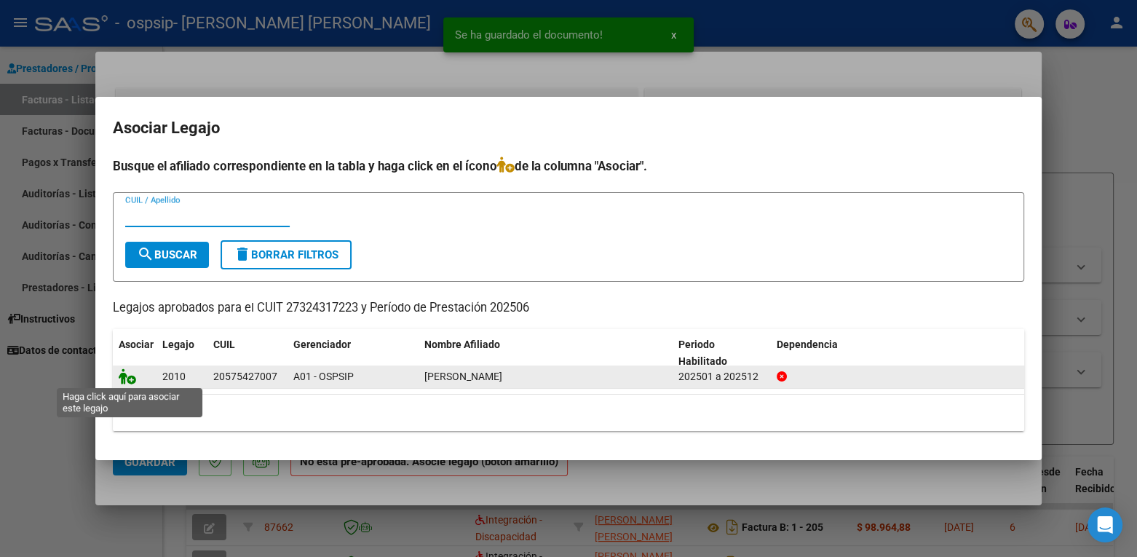
click at [123, 378] on icon at bounding box center [127, 376] width 17 height 16
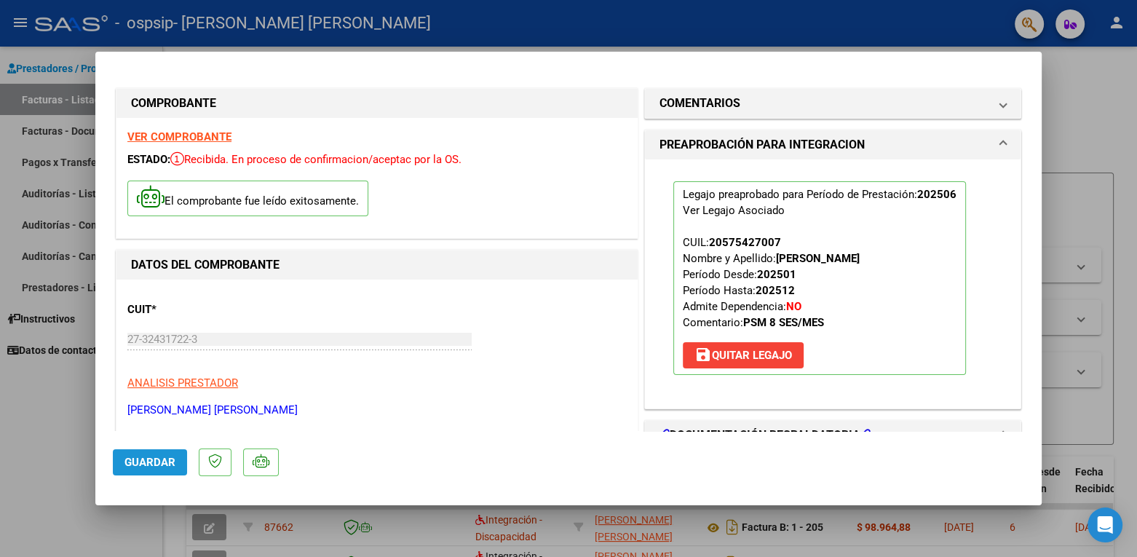
click at [124, 460] on span "Guardar" at bounding box center [149, 462] width 51 height 13
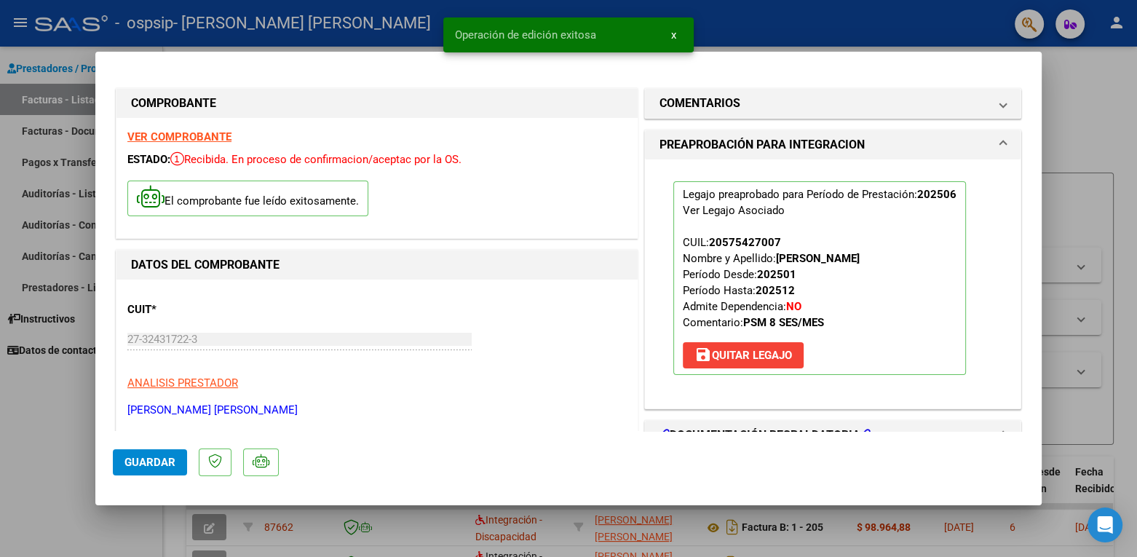
click at [1076, 219] on div at bounding box center [568, 278] width 1137 height 557
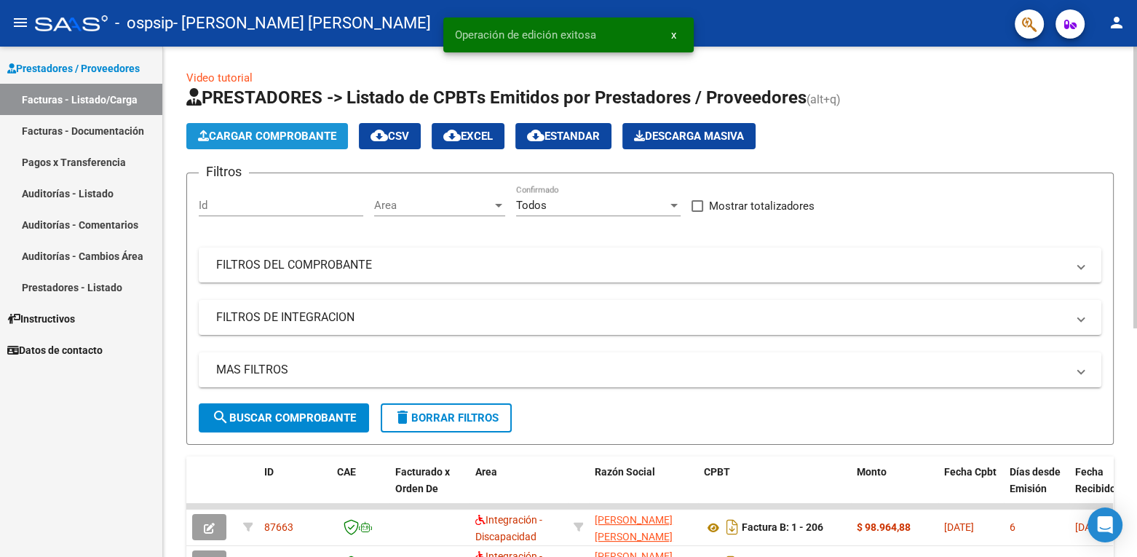
click at [295, 135] on span "Cargar Comprobante" at bounding box center [267, 136] width 138 height 13
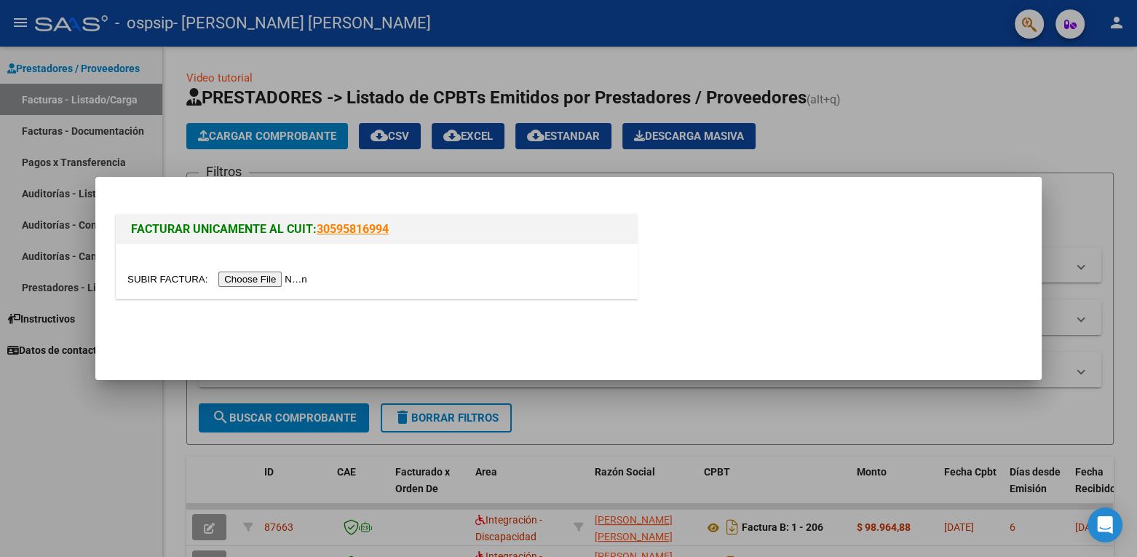
click at [255, 280] on input "file" at bounding box center [219, 278] width 184 height 15
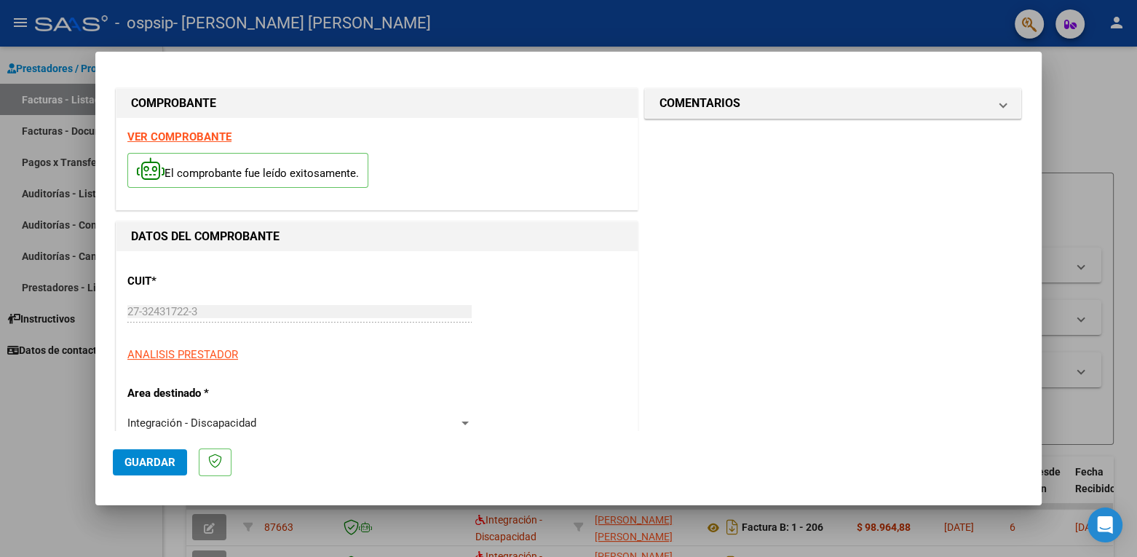
scroll to position [316, 0]
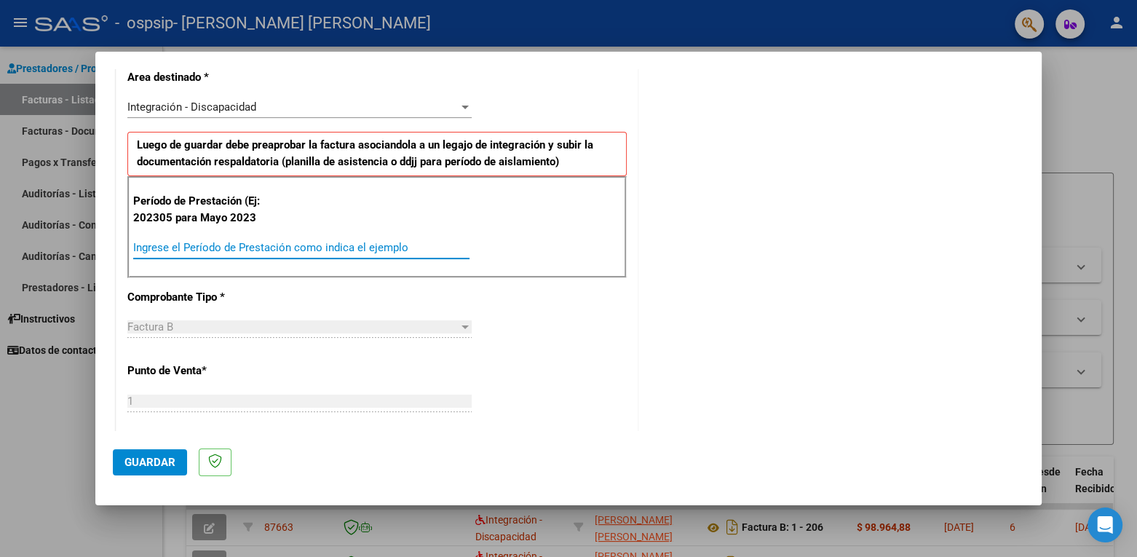
click at [329, 246] on input "Ingrese el Período de Prestación como indica el ejemplo" at bounding box center [301, 247] width 336 height 13
type input "202507"
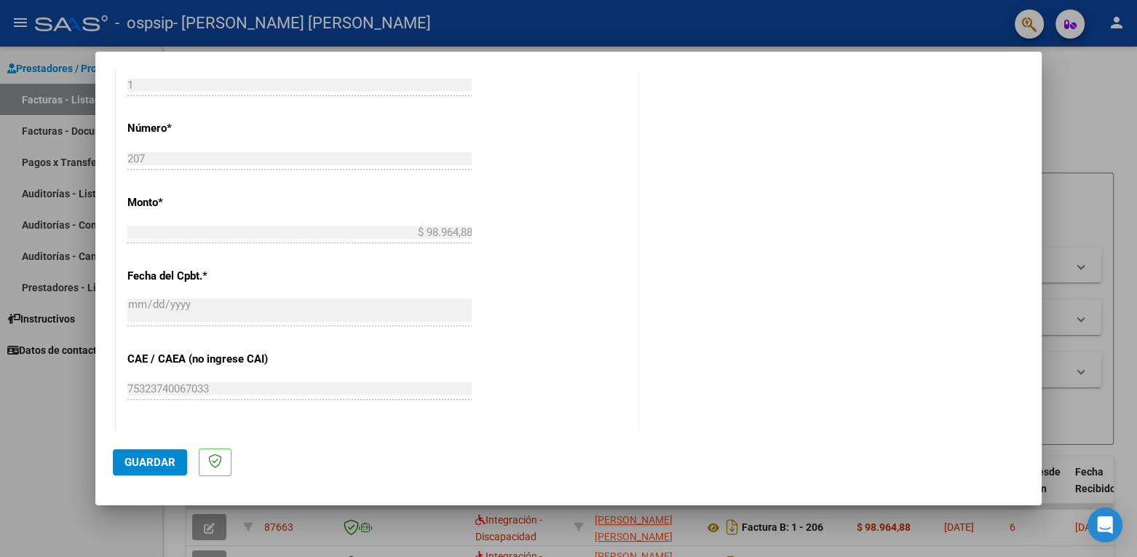
scroll to position [888, 0]
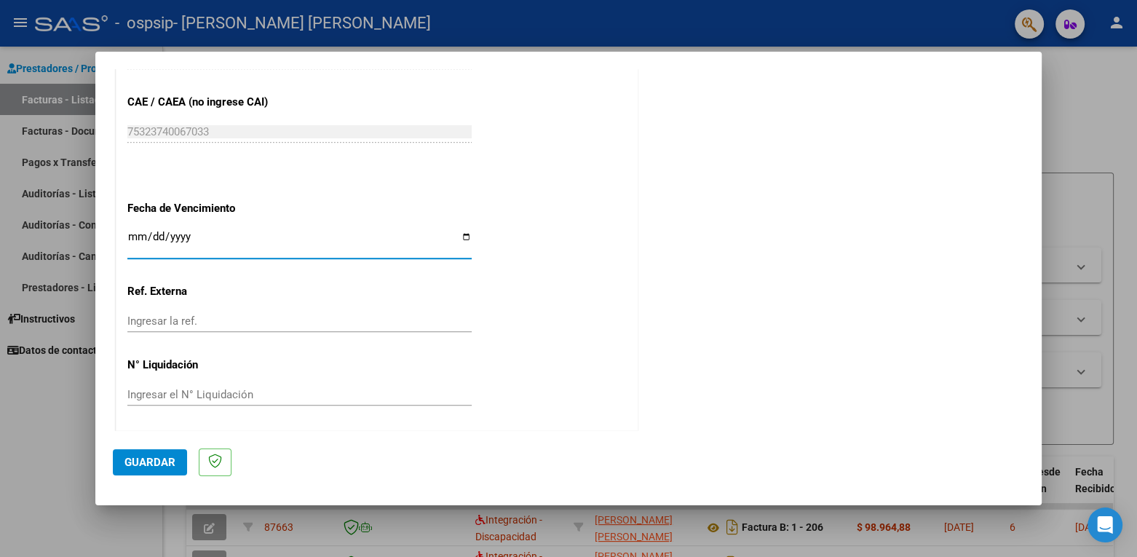
click at [132, 231] on input "Ingresar la fecha" at bounding box center [299, 242] width 344 height 23
type input "[DATE]"
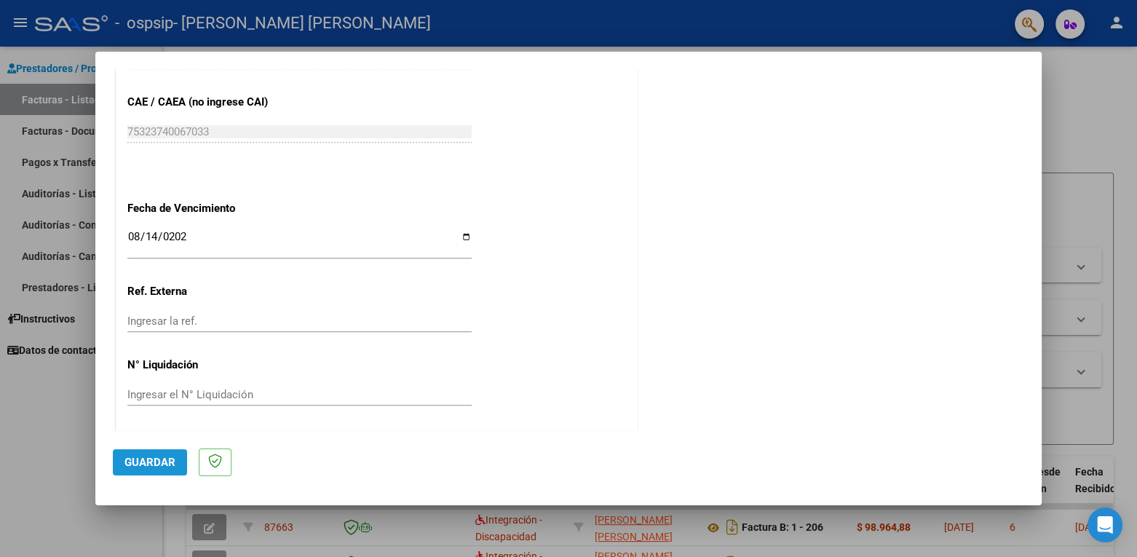
click at [178, 461] on button "Guardar" at bounding box center [150, 462] width 74 height 26
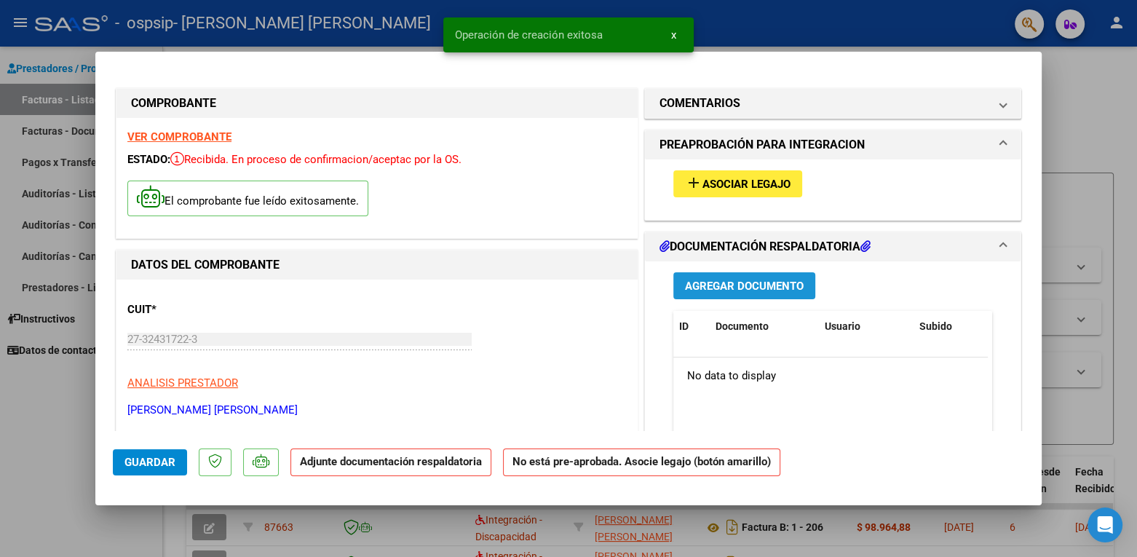
click at [705, 285] on span "Agregar Documento" at bounding box center [744, 285] width 119 height 13
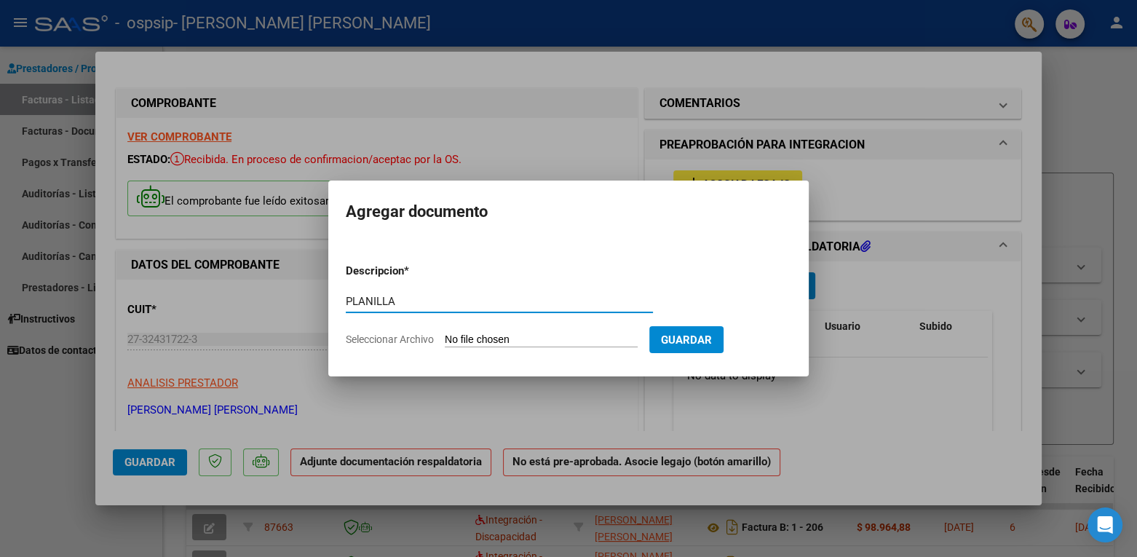
type input "PLANILLA"
click at [356, 343] on span "Seleccionar Archivo" at bounding box center [390, 339] width 88 height 12
click at [445, 343] on input "Seleccionar Archivo" at bounding box center [541, 340] width 193 height 14
type input "C:\fakepath\[PERSON_NAME][DATE].pdf"
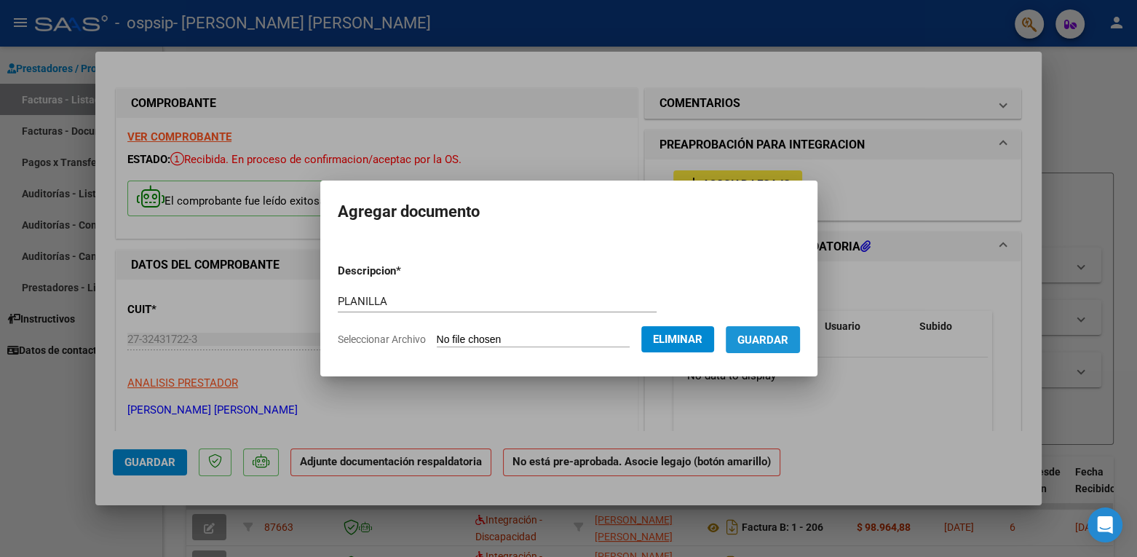
click at [788, 339] on span "Guardar" at bounding box center [762, 339] width 51 height 13
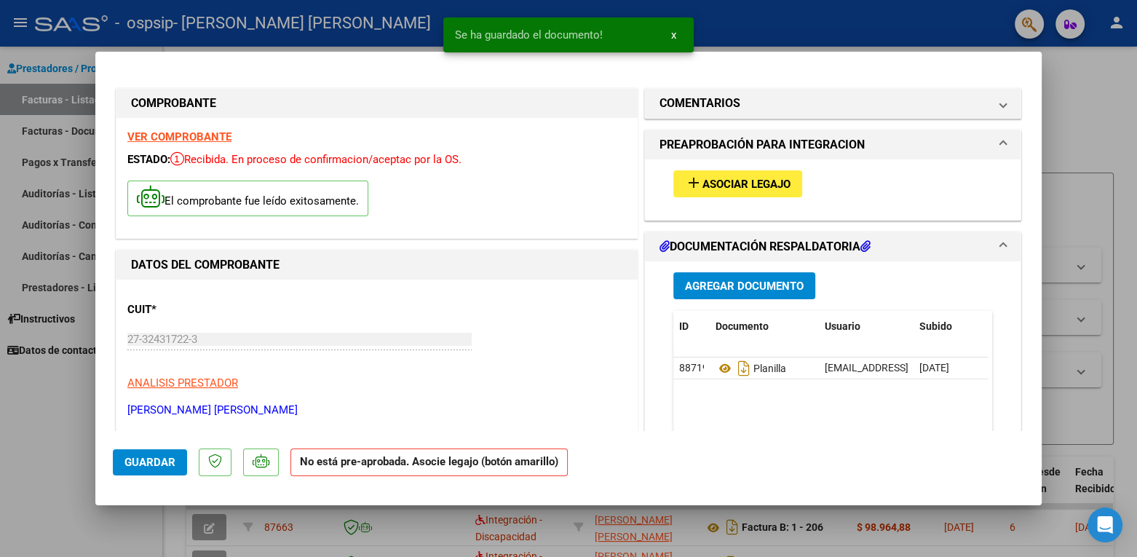
drag, startPoint x: 761, startPoint y: 169, endPoint x: 762, endPoint y: 180, distance: 10.9
click at [762, 180] on div "add Asociar Legajo" at bounding box center [832, 183] width 341 height 49
click at [762, 180] on span "Asociar Legajo" at bounding box center [746, 184] width 88 height 13
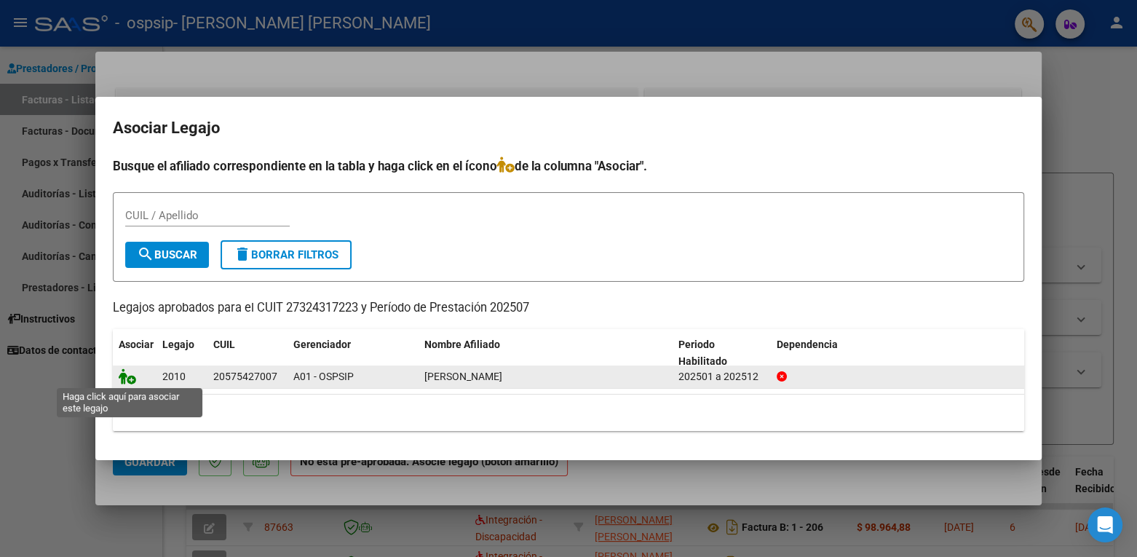
click at [132, 382] on icon at bounding box center [127, 376] width 17 height 16
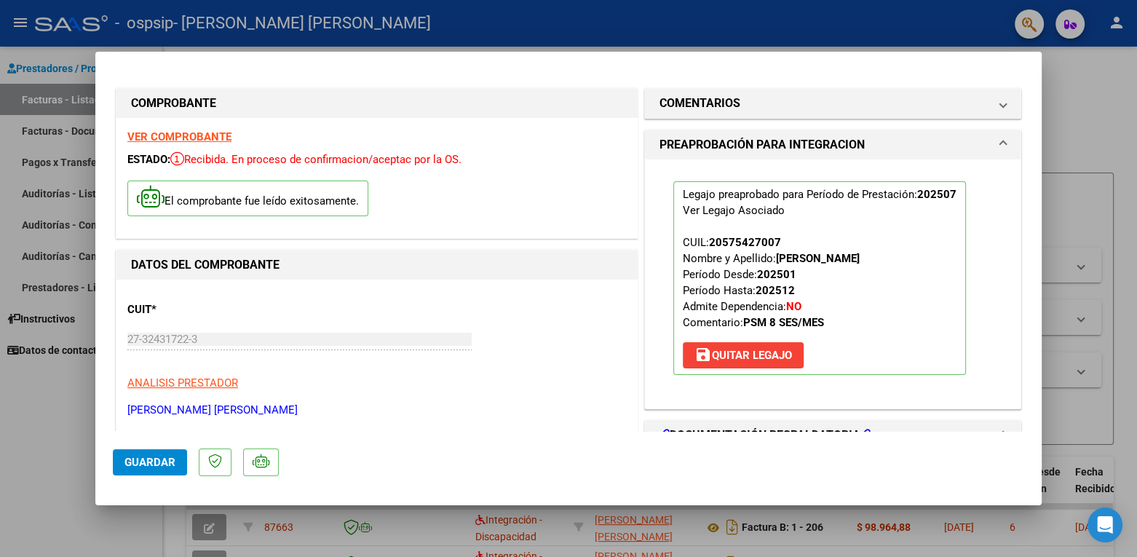
click at [143, 467] on span "Guardar" at bounding box center [149, 462] width 51 height 13
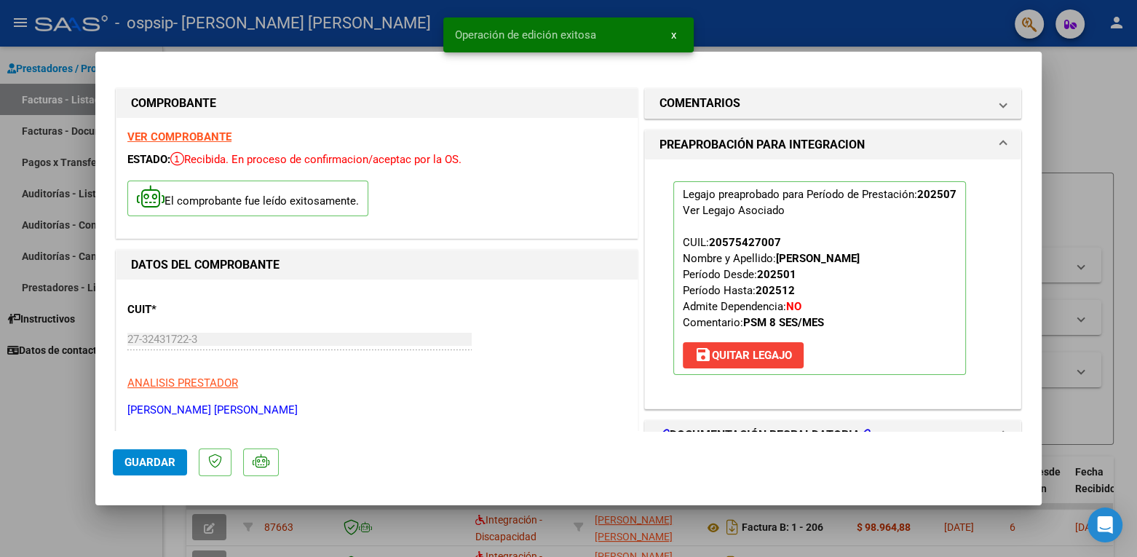
click at [1113, 111] on div at bounding box center [568, 278] width 1137 height 557
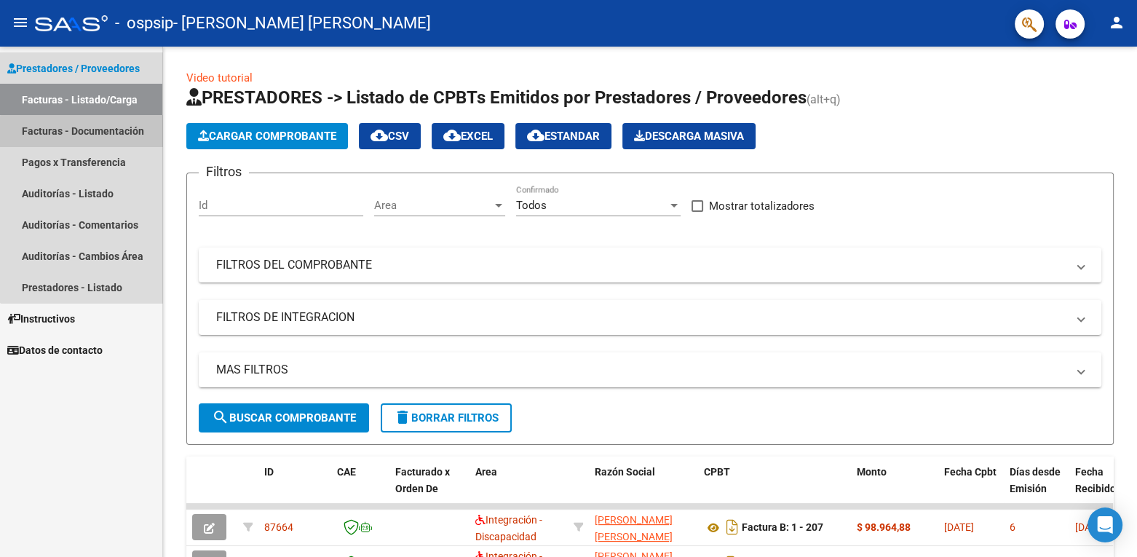
click at [106, 138] on link "Facturas - Documentación" at bounding box center [81, 130] width 162 height 31
